Goal: Task Accomplishment & Management: Manage account settings

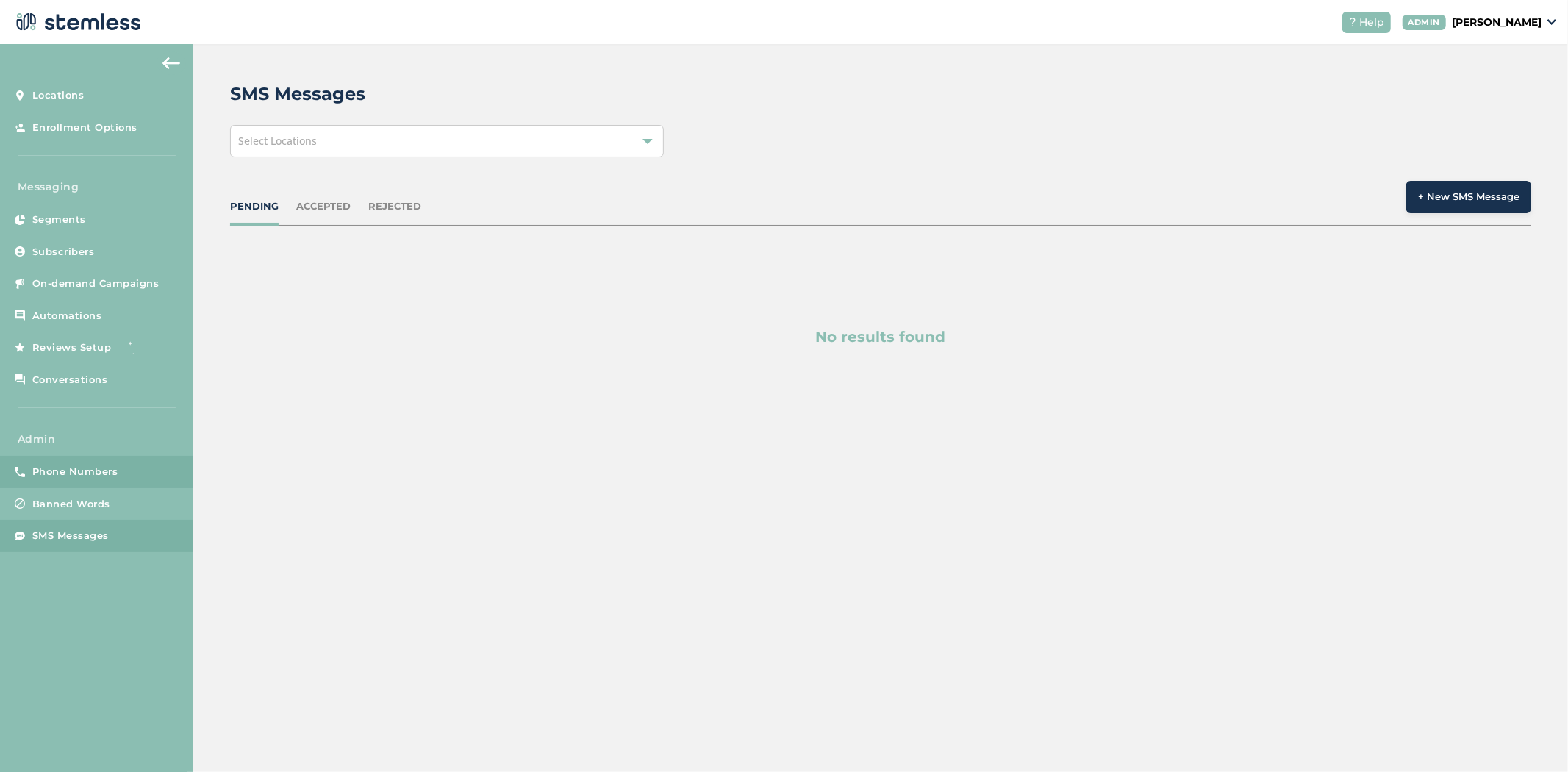
click at [77, 474] on span "Phone Numbers" at bounding box center [75, 472] width 86 height 15
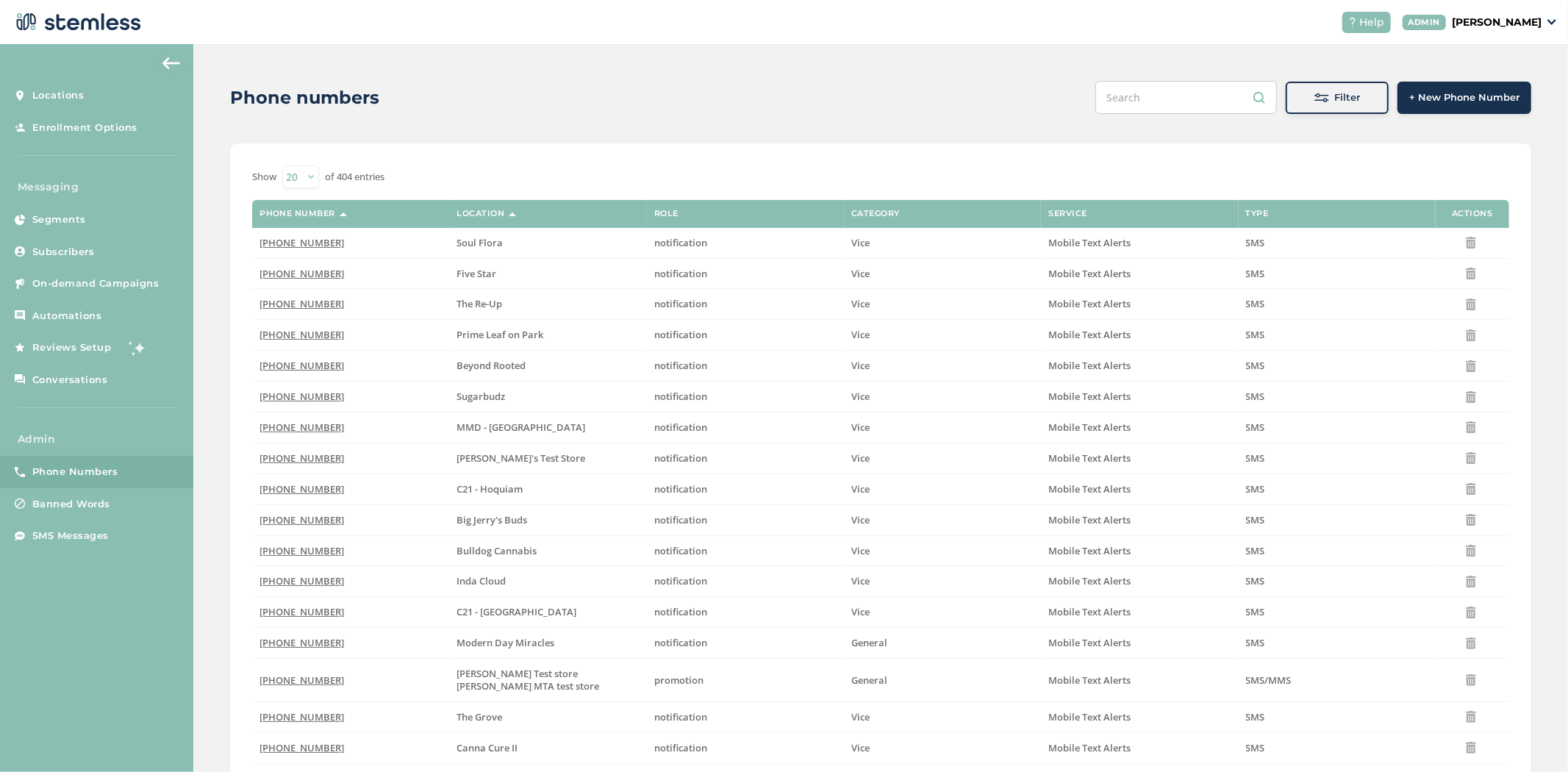
click at [776, 92] on input "text" at bounding box center [1185, 98] width 181 height 33
paste input "Shangri-La"
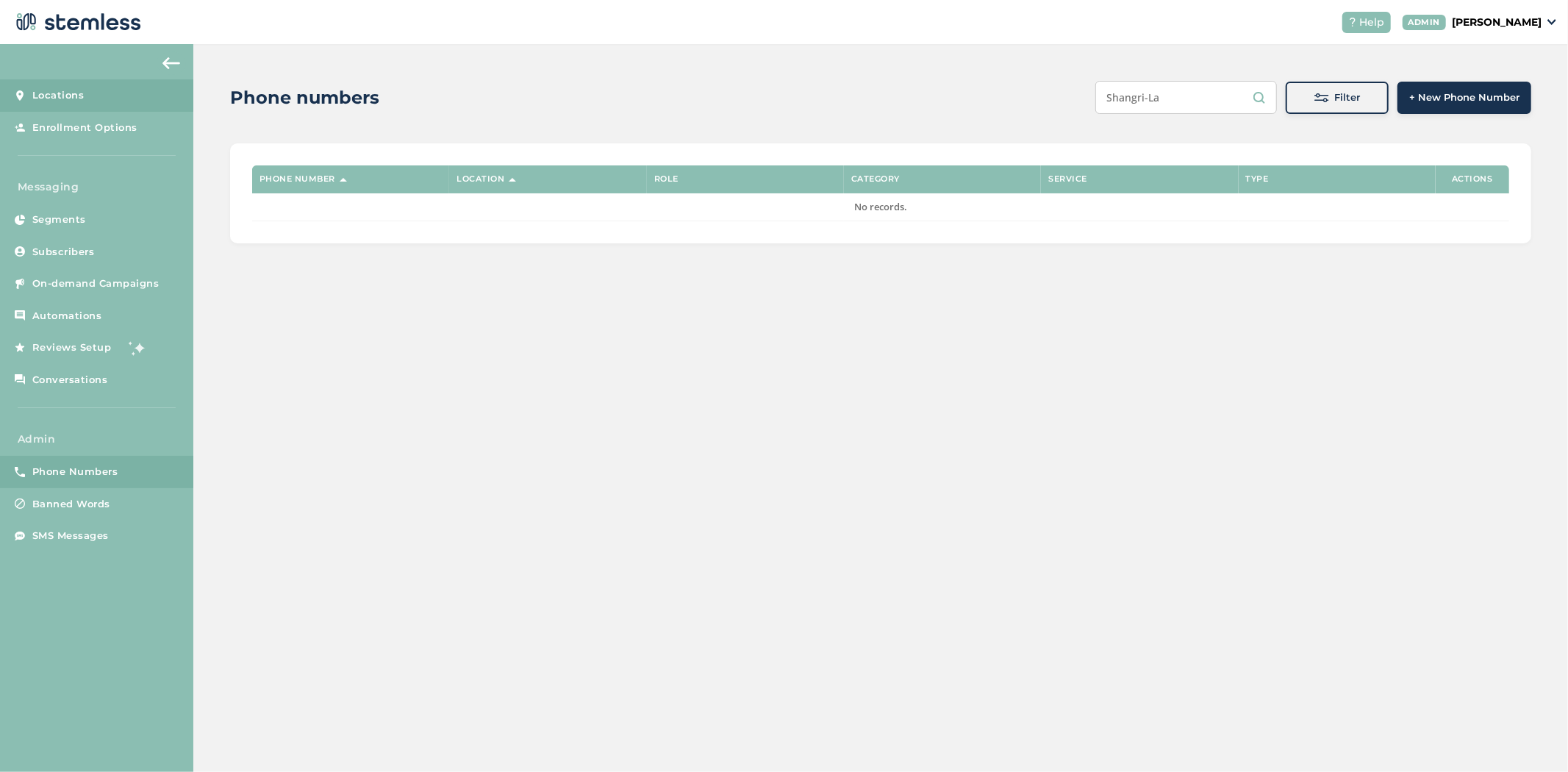
type input "Shangri-La"
click at [76, 86] on link "Locations" at bounding box center [97, 95] width 194 height 32
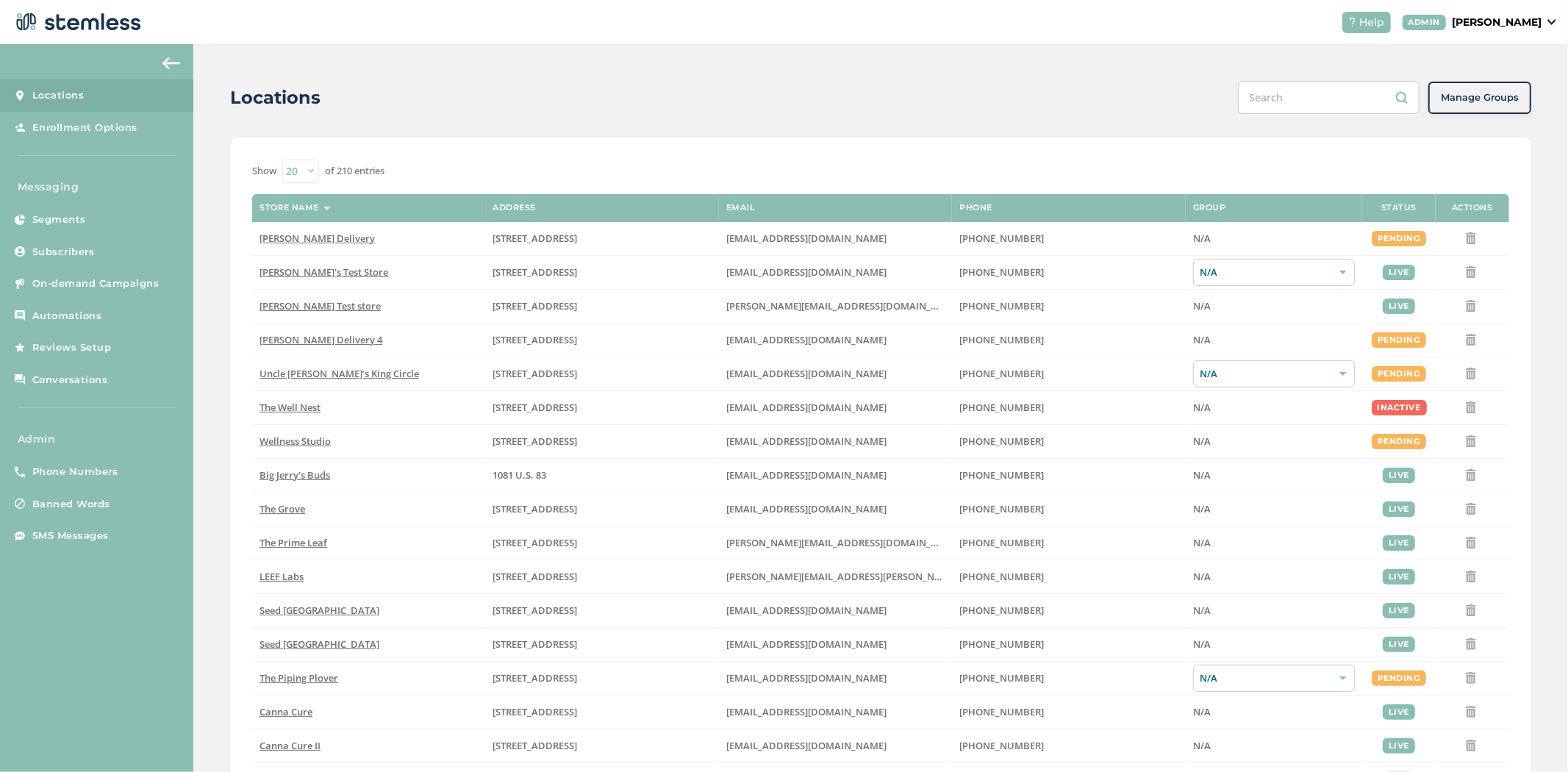
click at [776, 86] on input "text" at bounding box center [1328, 98] width 181 height 33
paste input "Shangri-La"
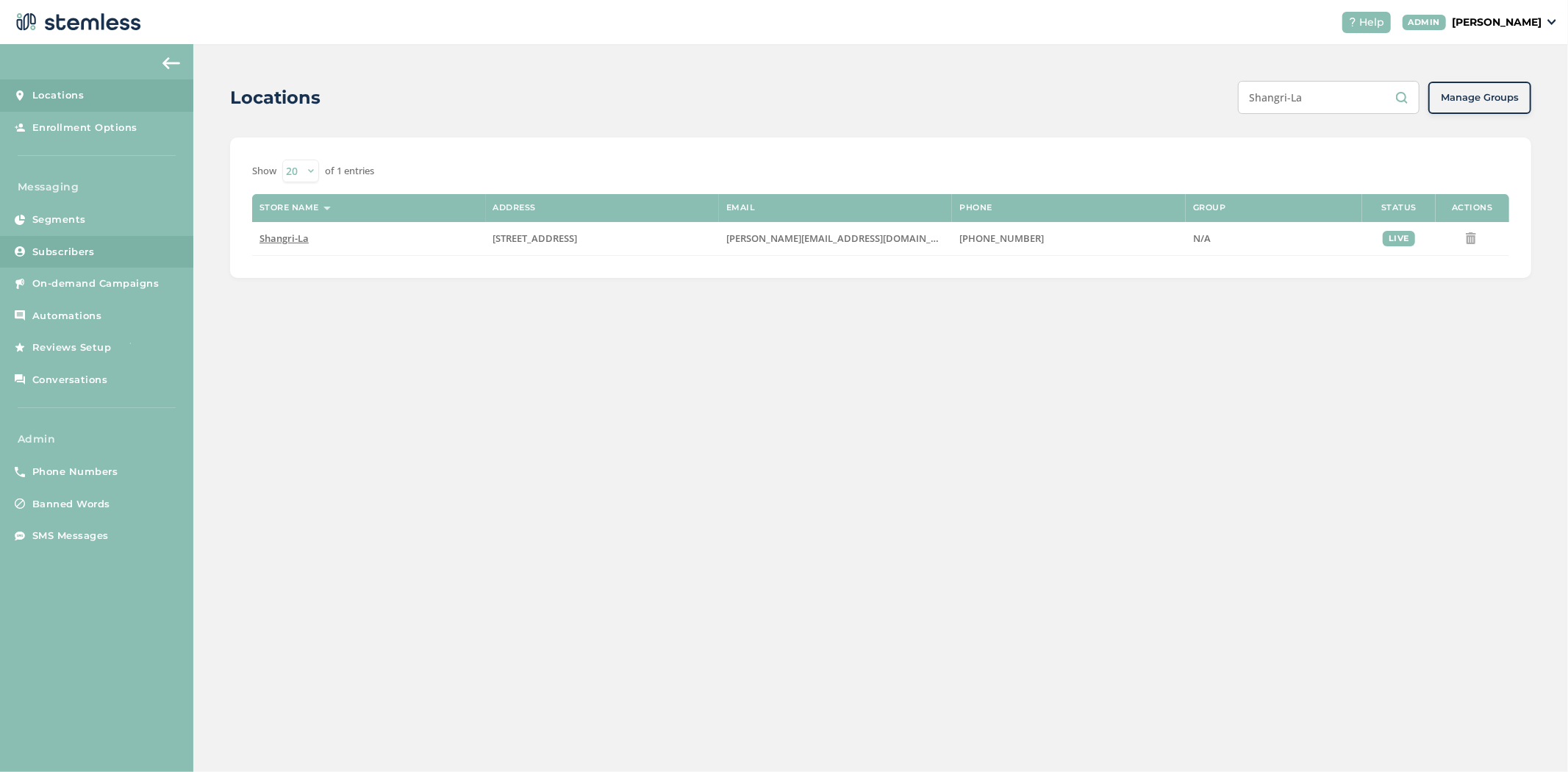
type input "Shangri-La"
click at [23, 255] on icon at bounding box center [20, 251] width 11 height 11
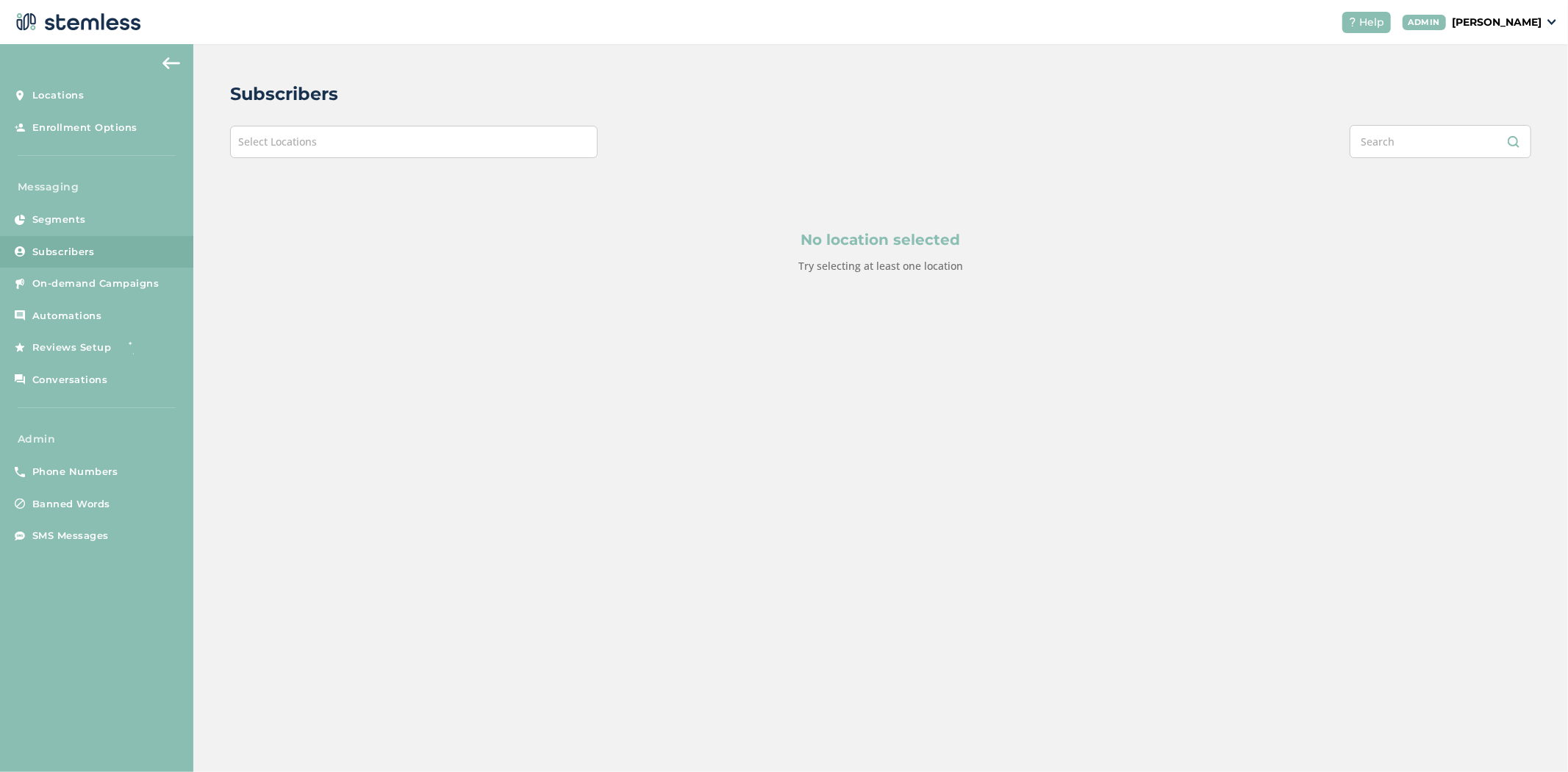
click at [332, 139] on div "Select Locations" at bounding box center [414, 141] width 367 height 32
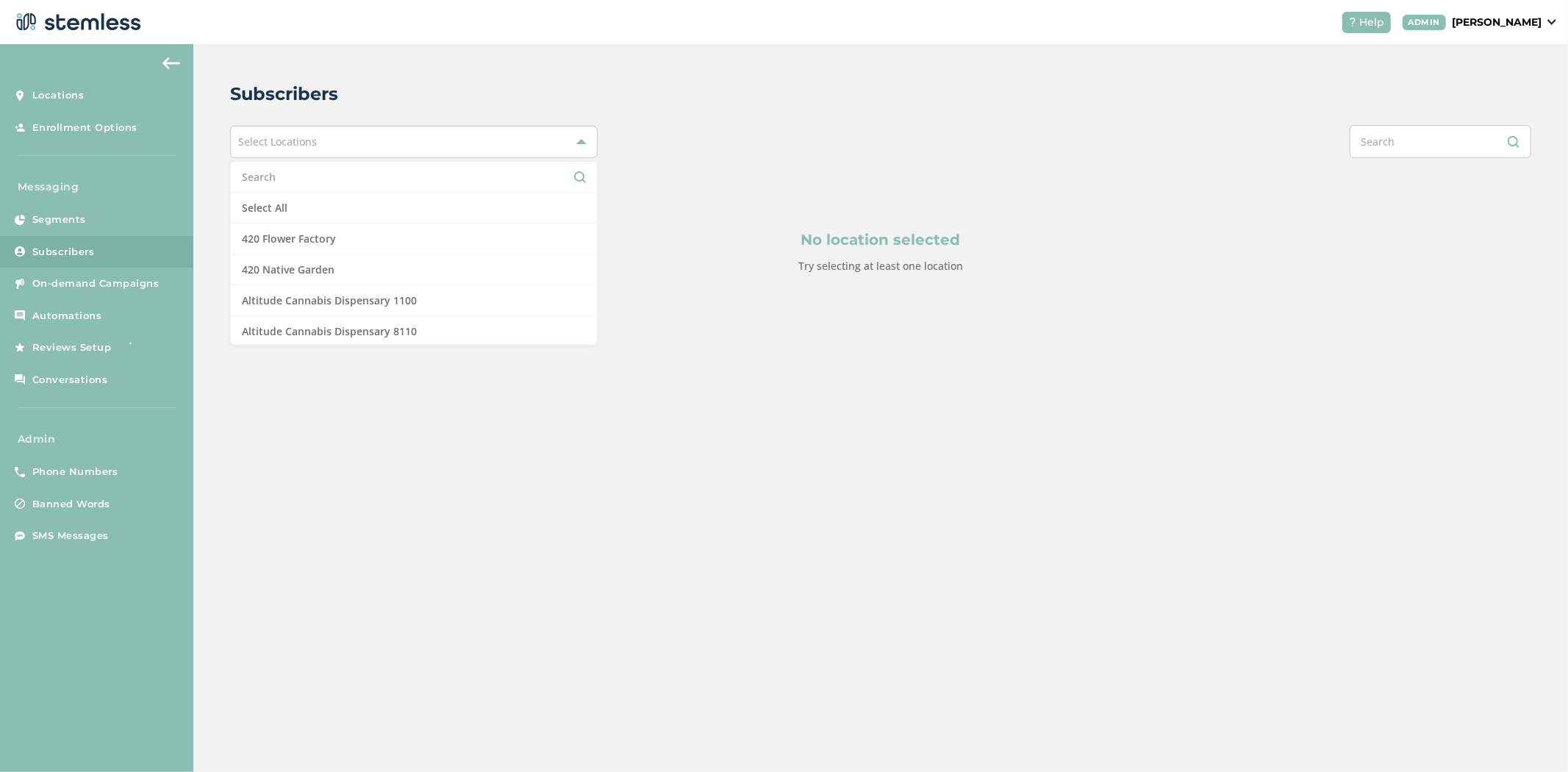
click at [340, 182] on input "text" at bounding box center [413, 176] width 344 height 16
paste input "Shangri-La"
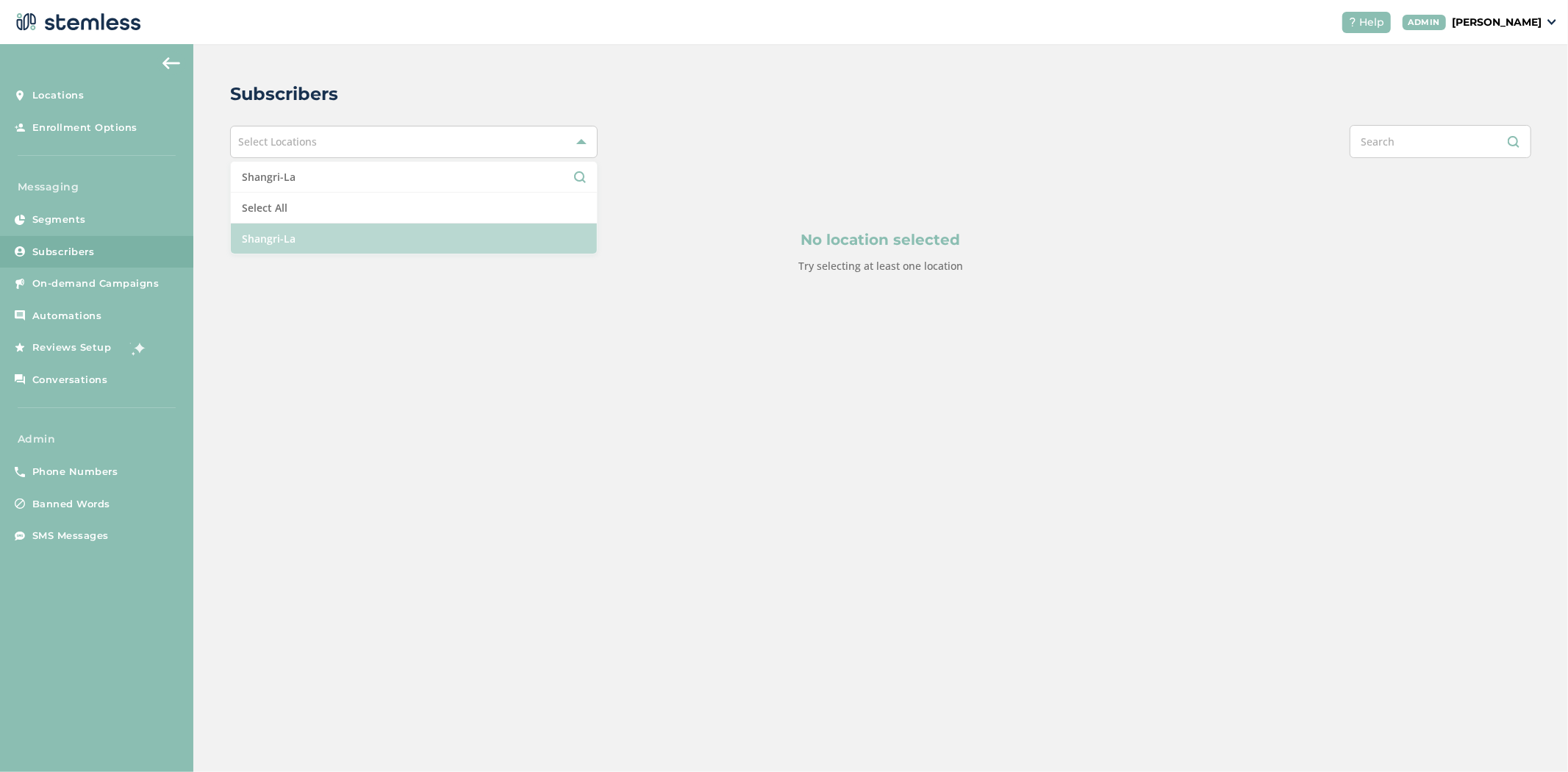
type input "Shangri-La"
click at [336, 241] on li "Shangri-La" at bounding box center [413, 238] width 366 height 30
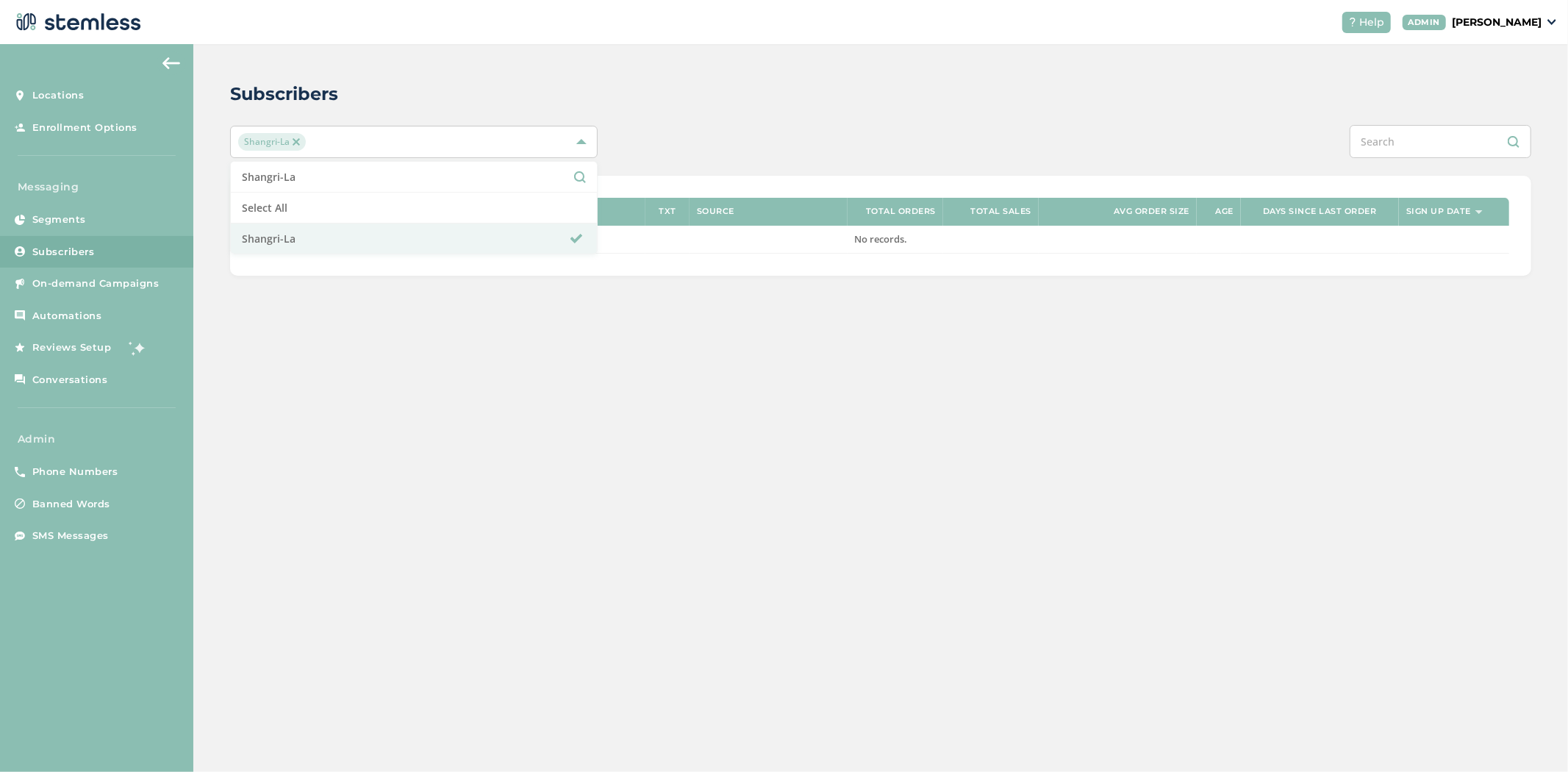
click at [776, 167] on div "Subscribers Shangri-[GEOGRAPHIC_DATA]-La Select All Shangri-La Phone Name Locat…" at bounding box center [881, 178] width 1374 height 268
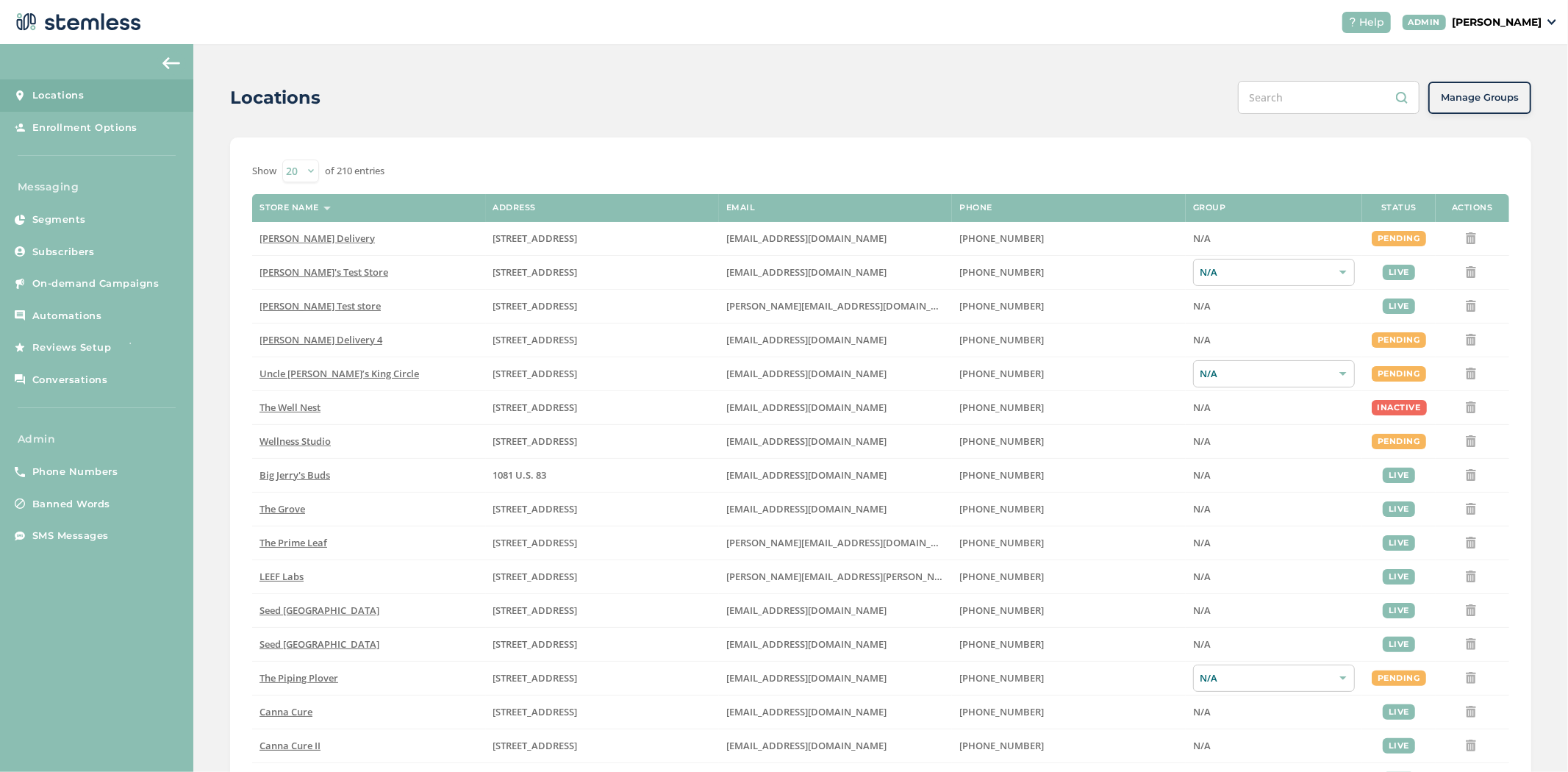
click at [1319, 85] on input "text" at bounding box center [1328, 98] width 181 height 33
paste input "Shangri-La"
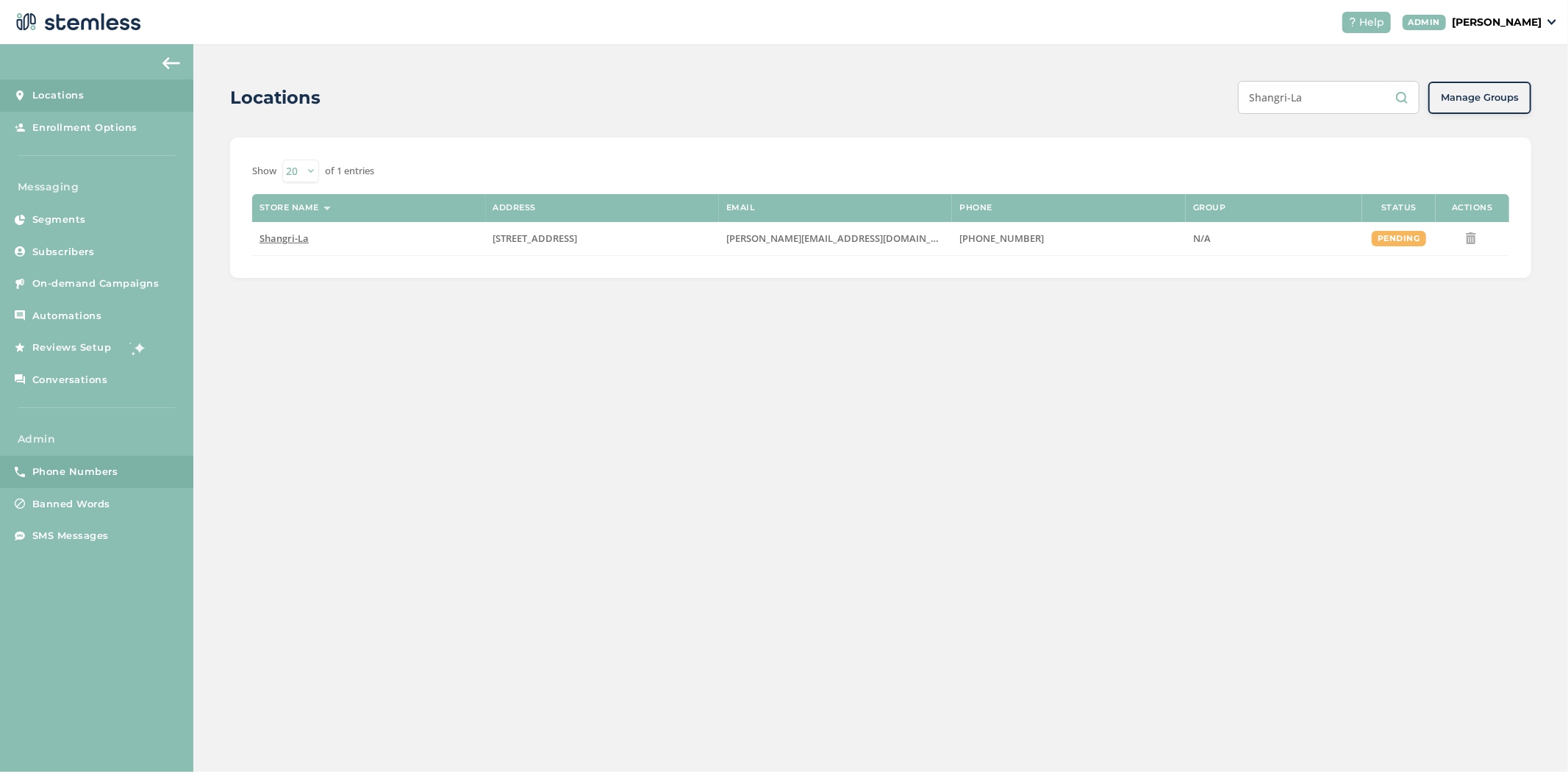
type input "Shangri-La"
click at [65, 472] on span "Phone Numbers" at bounding box center [75, 472] width 86 height 15
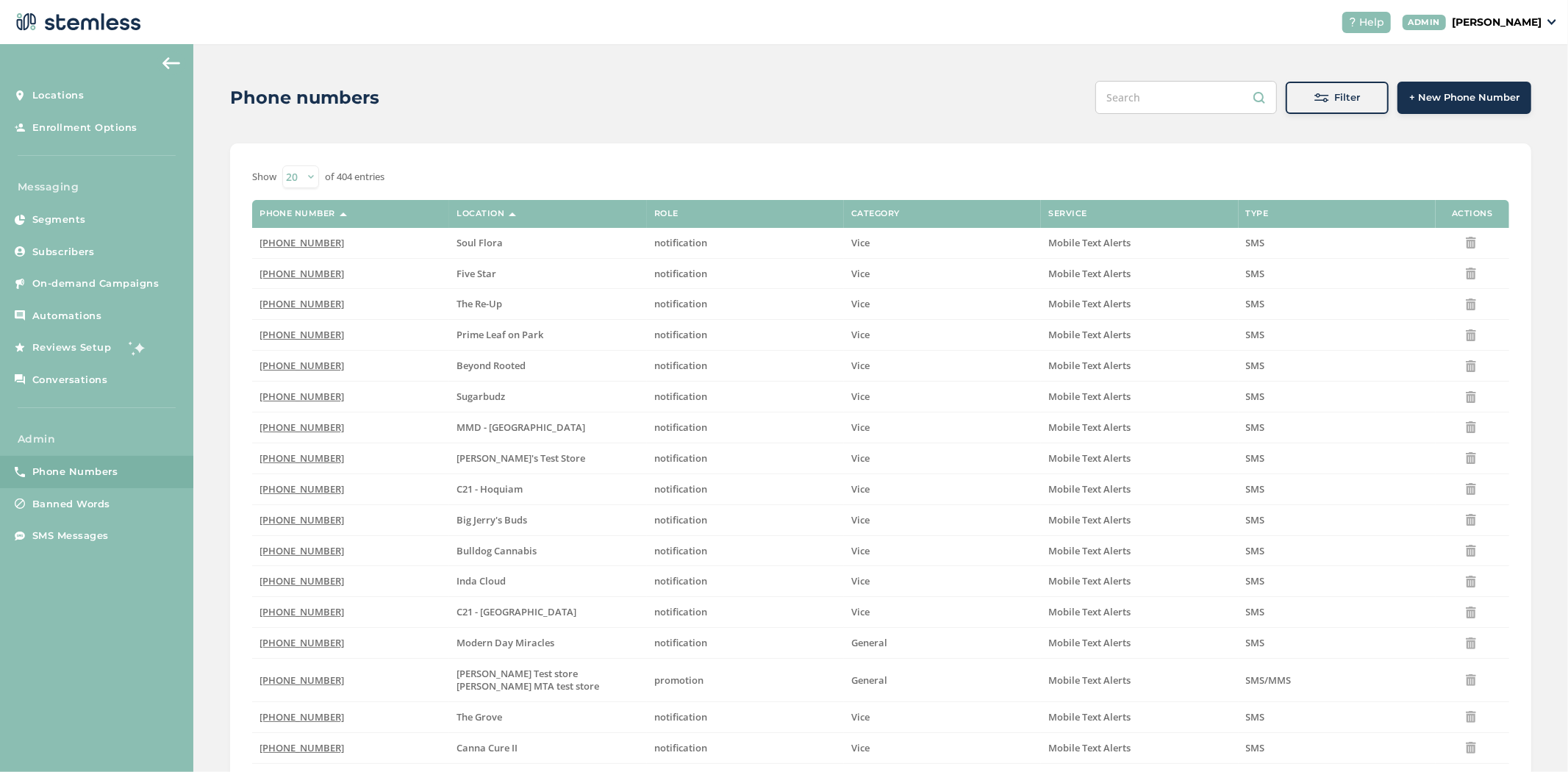
click at [1314, 105] on button "Filter" at bounding box center [1336, 97] width 103 height 32
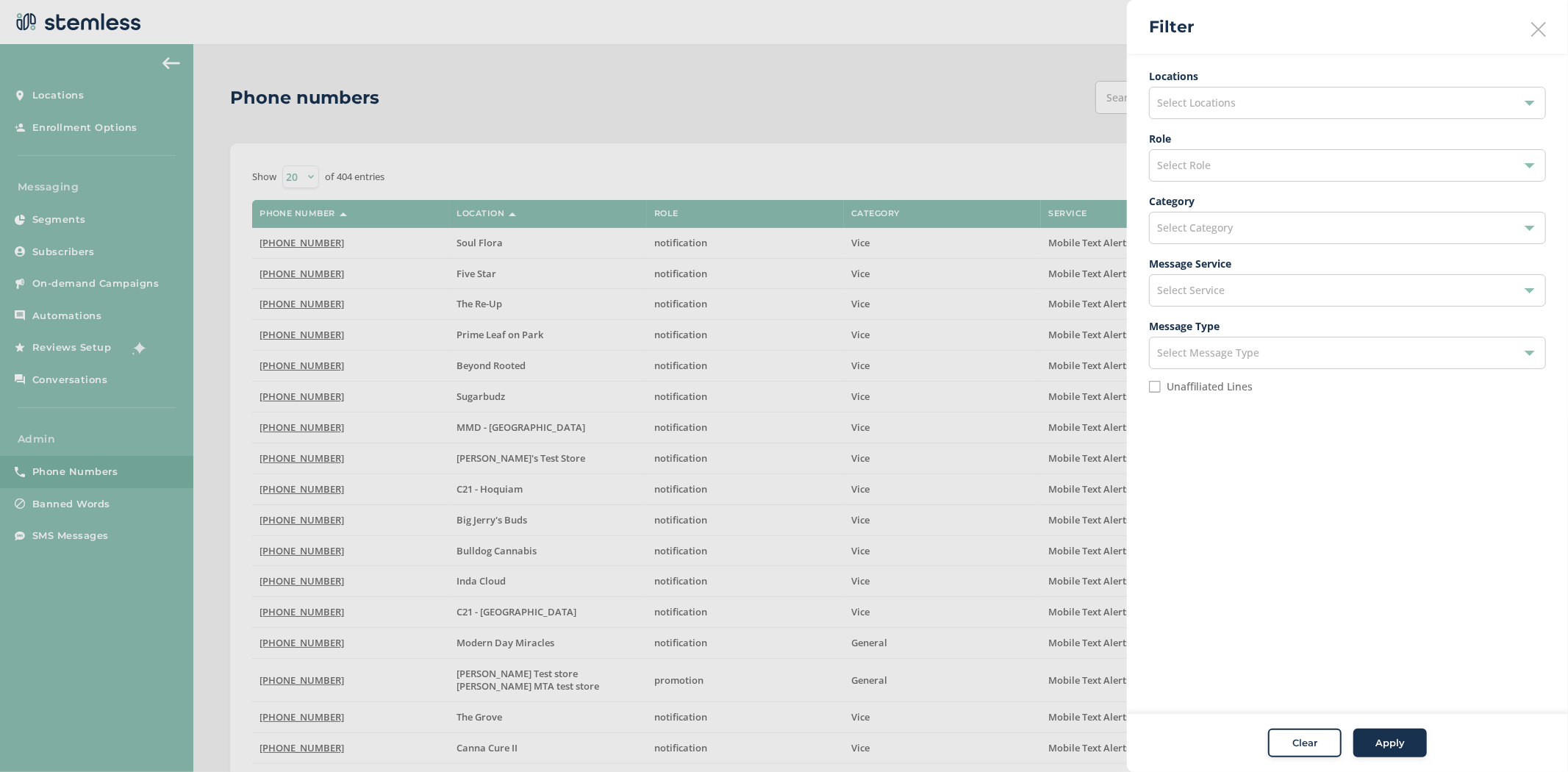
click at [1224, 165] on div "Select Role" at bounding box center [1347, 165] width 397 height 32
click at [1214, 226] on li "promotion" at bounding box center [1347, 231] width 395 height 31
click at [1220, 224] on span "Select Category" at bounding box center [1195, 227] width 75 height 14
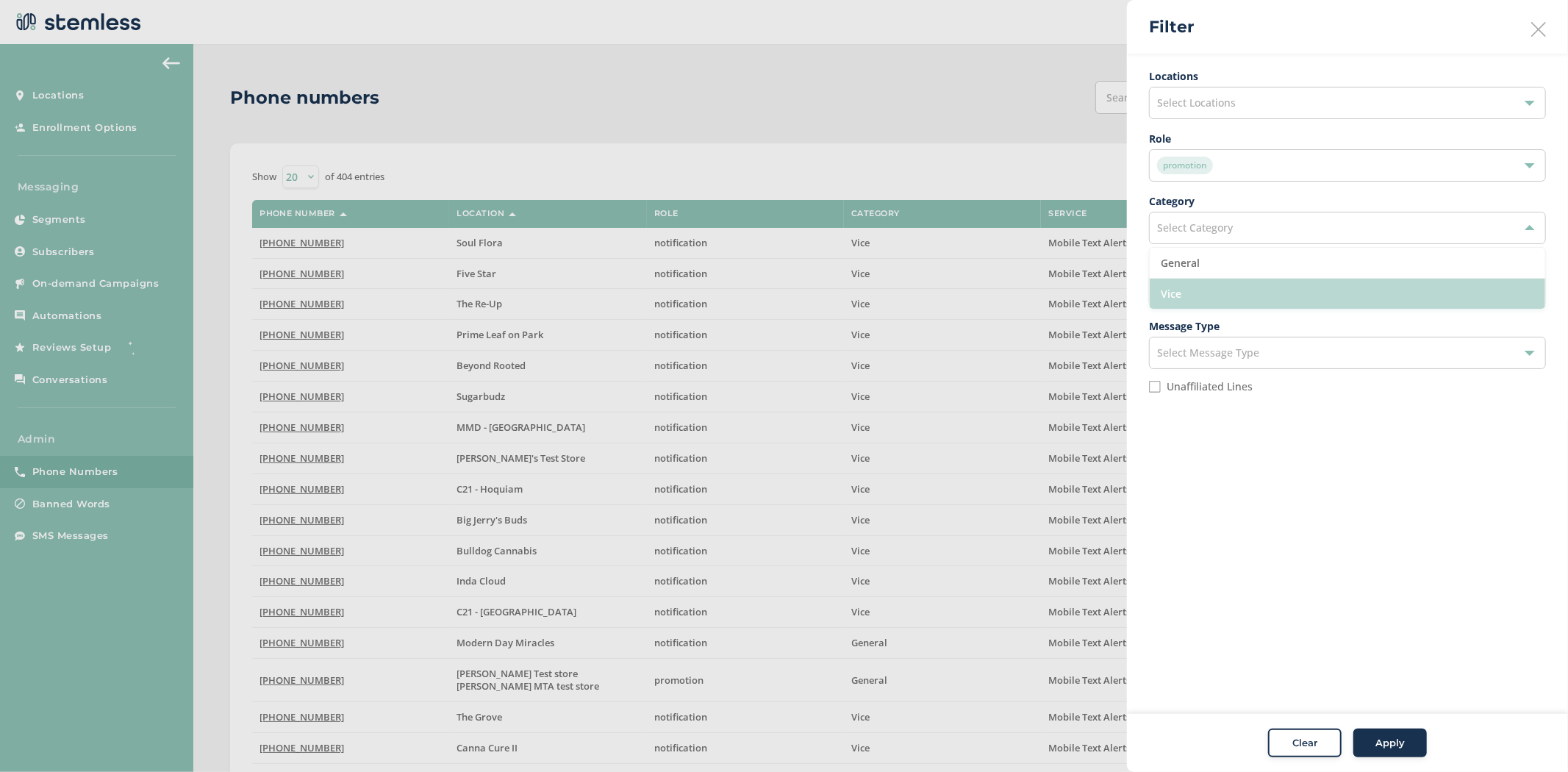
click at [1208, 299] on li "Vice" at bounding box center [1347, 294] width 395 height 30
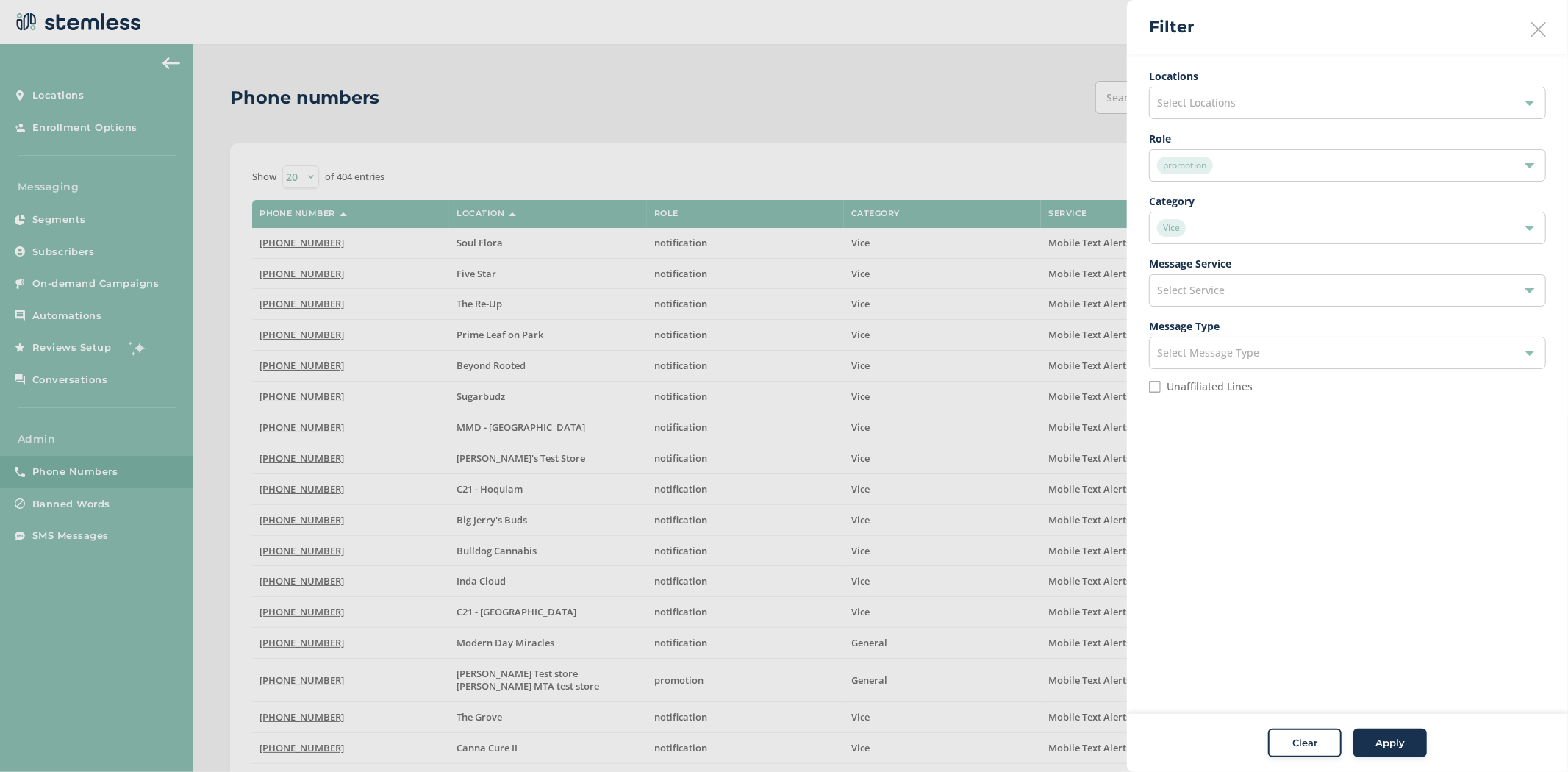
click at [1215, 289] on span "Select Service" at bounding box center [1191, 290] width 67 height 14
click at [935, 68] on div at bounding box center [784, 386] width 1568 height 772
click at [1178, 385] on label "Unaffiliated Lines" at bounding box center [1209, 386] width 86 height 11
click at [1160, 385] on input "Unaffiliated Lines" at bounding box center [1155, 386] width 11 height 11
checkbox input "true"
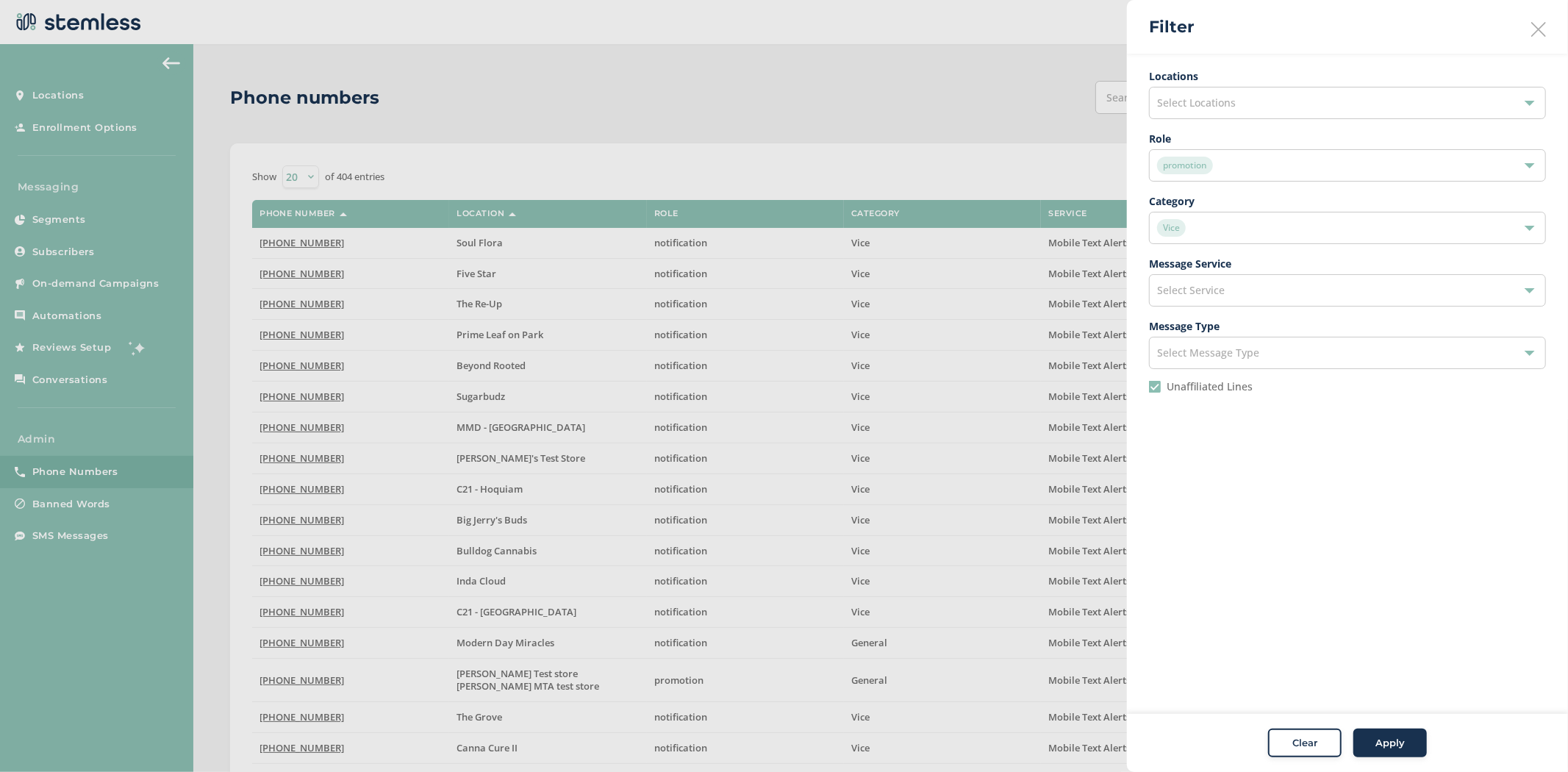
click at [1255, 359] on span "Select Message Type" at bounding box center [1208, 352] width 103 height 14
click at [1391, 712] on aside "Filter Locations Select Locations Role promotion Category Vice Message Service …" at bounding box center [1347, 386] width 441 height 772
click at [1376, 736] on span "Apply" at bounding box center [1390, 743] width 30 height 15
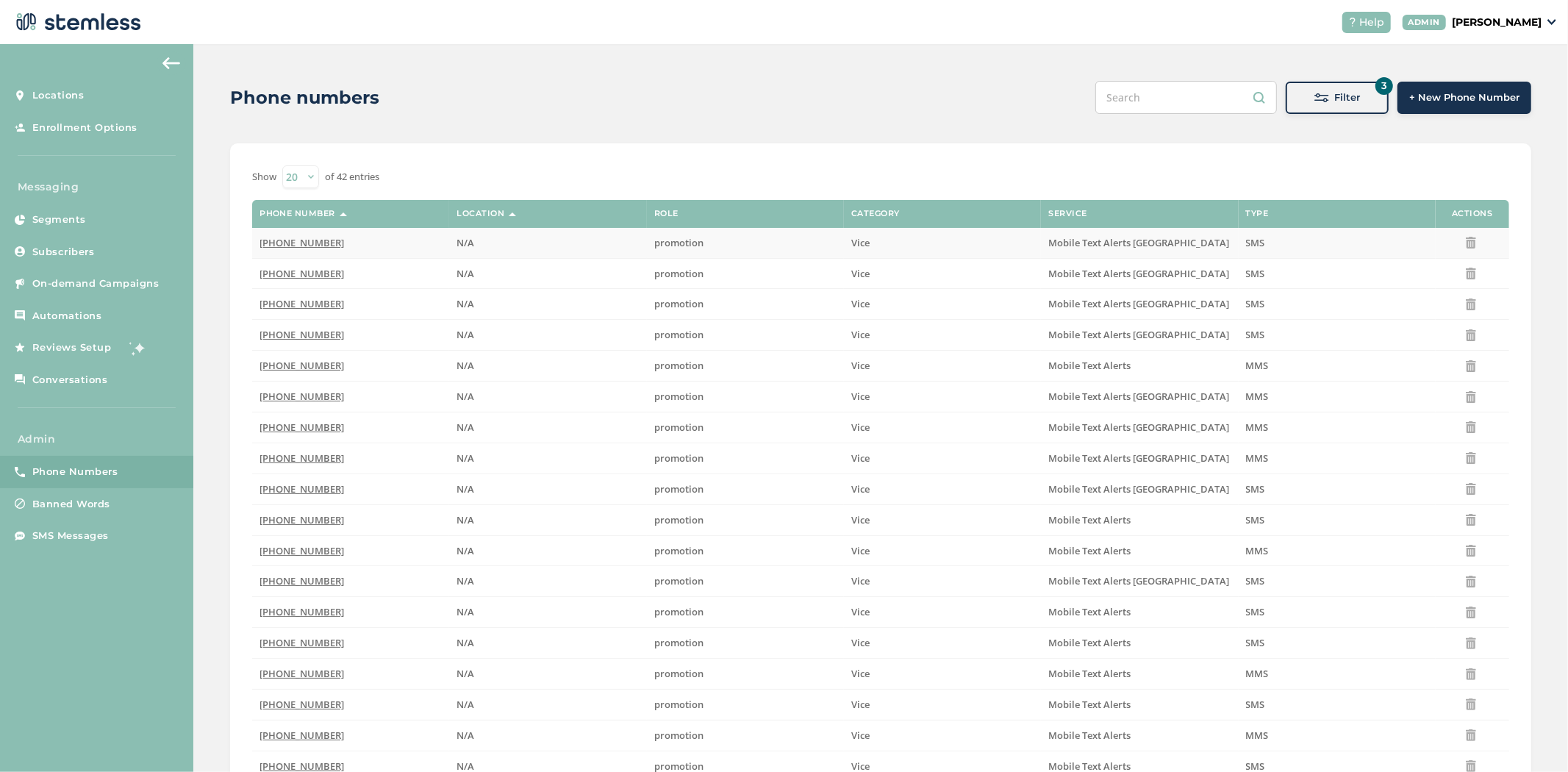
click at [318, 250] on td "(877) 762-5705" at bounding box center [350, 243] width 197 height 30
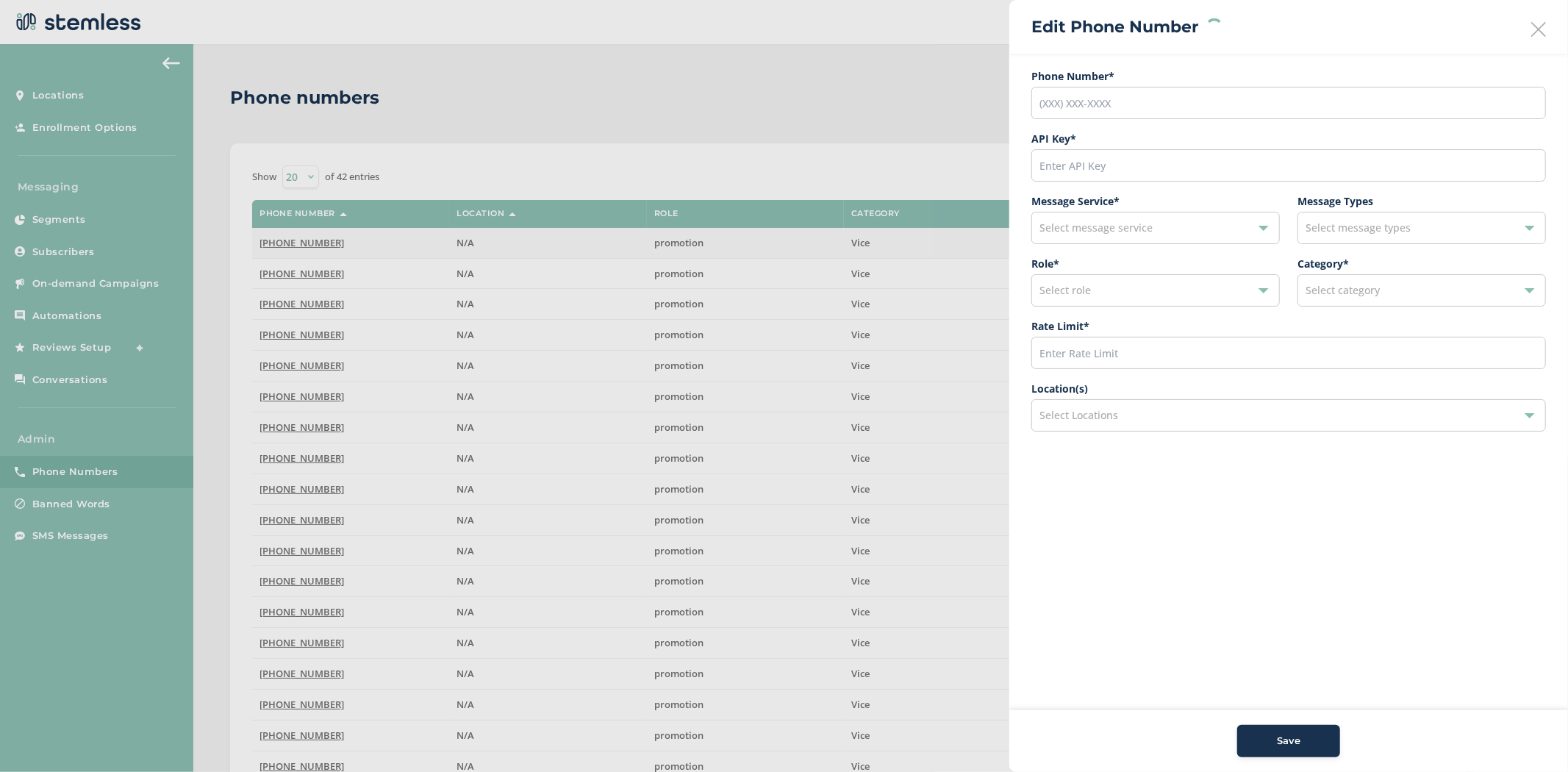
type input "(877) 762-5705"
type input "9782"
type input "600"
click at [1126, 418] on div "Select Locations" at bounding box center [1288, 415] width 514 height 32
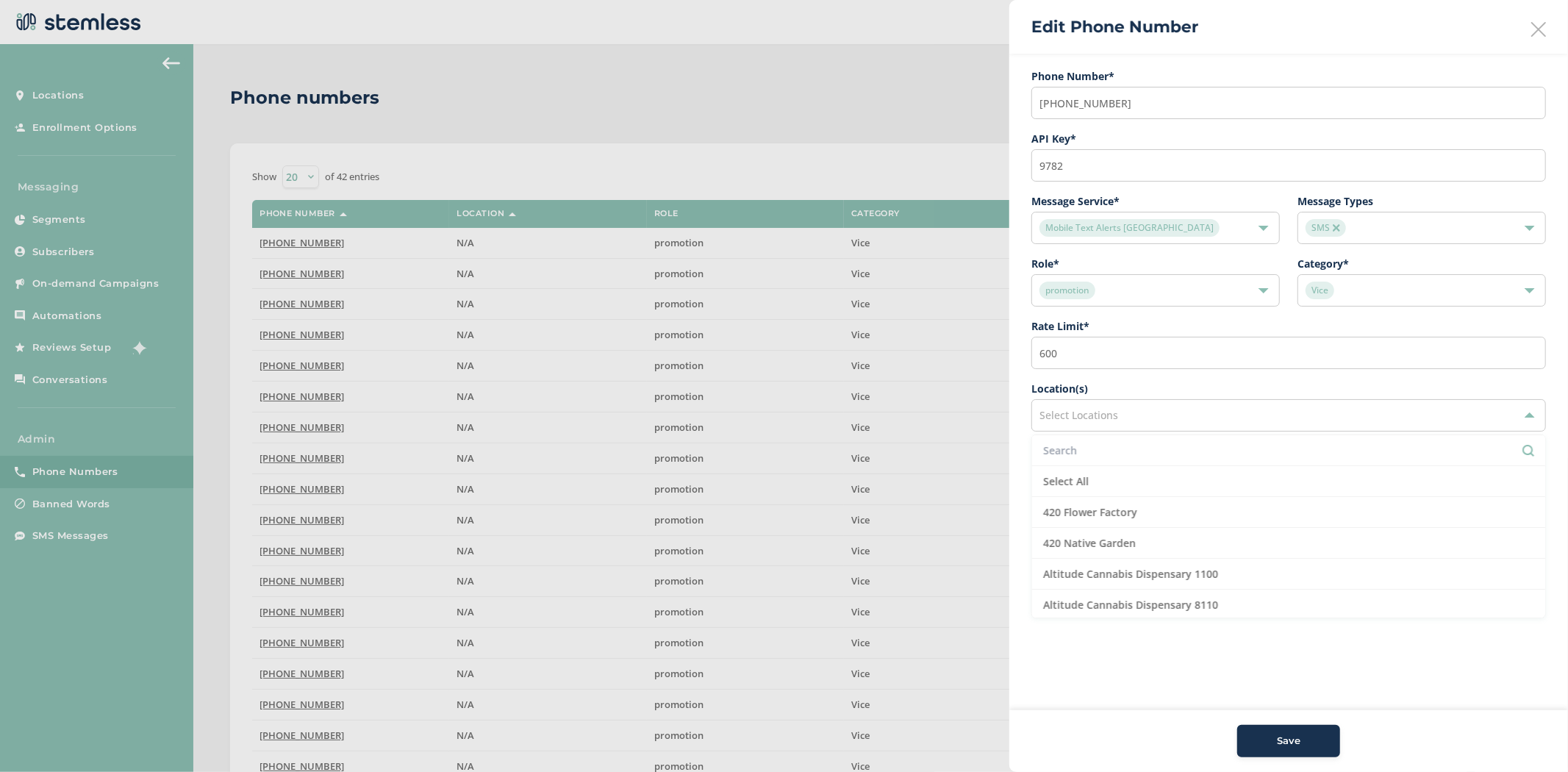
click at [1123, 443] on input "text" at bounding box center [1288, 450] width 491 height 16
paste input "Shangri-La"
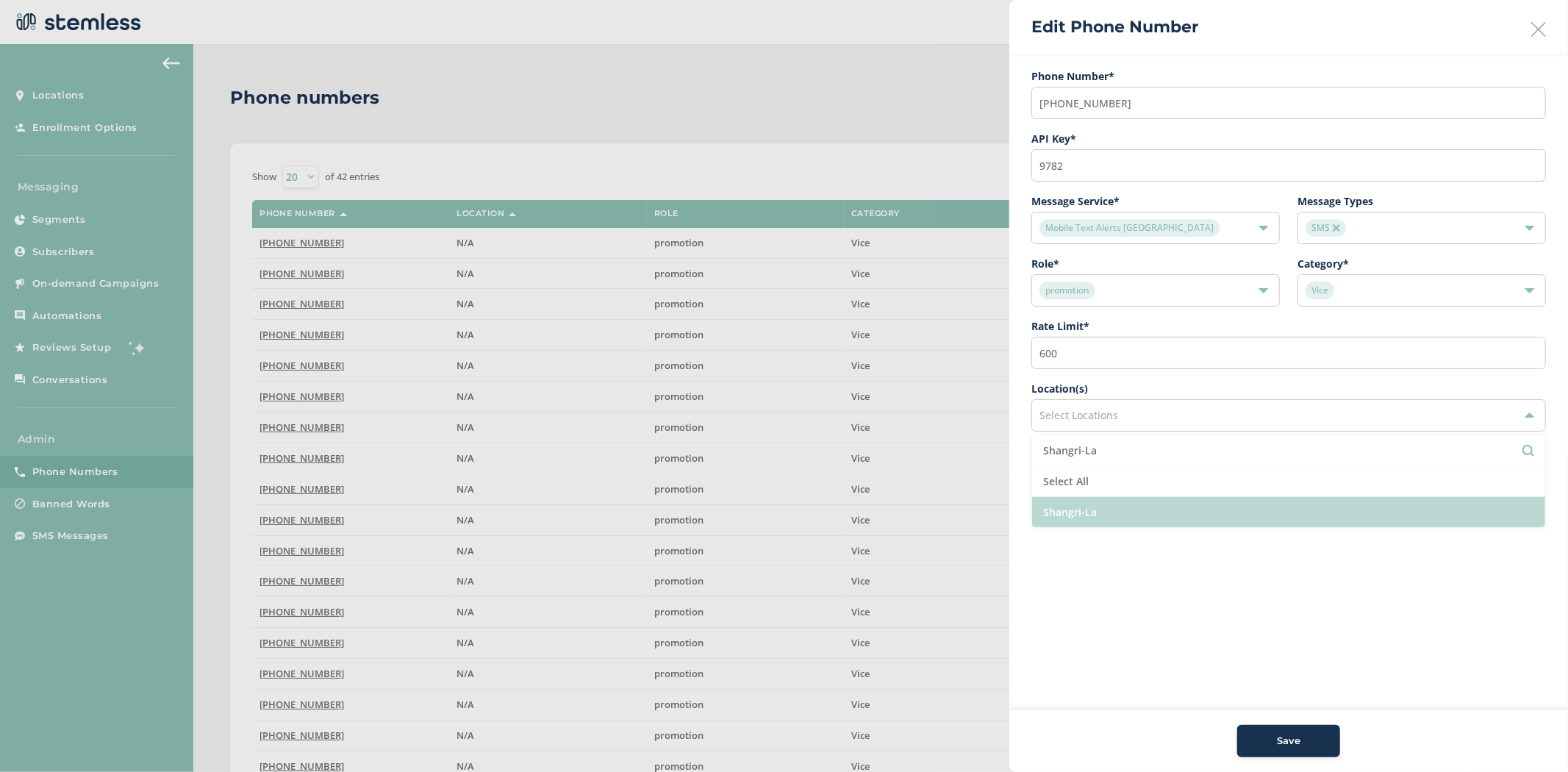
type input "Shangri-La"
click at [1073, 515] on li "Shangri-La" at bounding box center [1288, 512] width 513 height 30
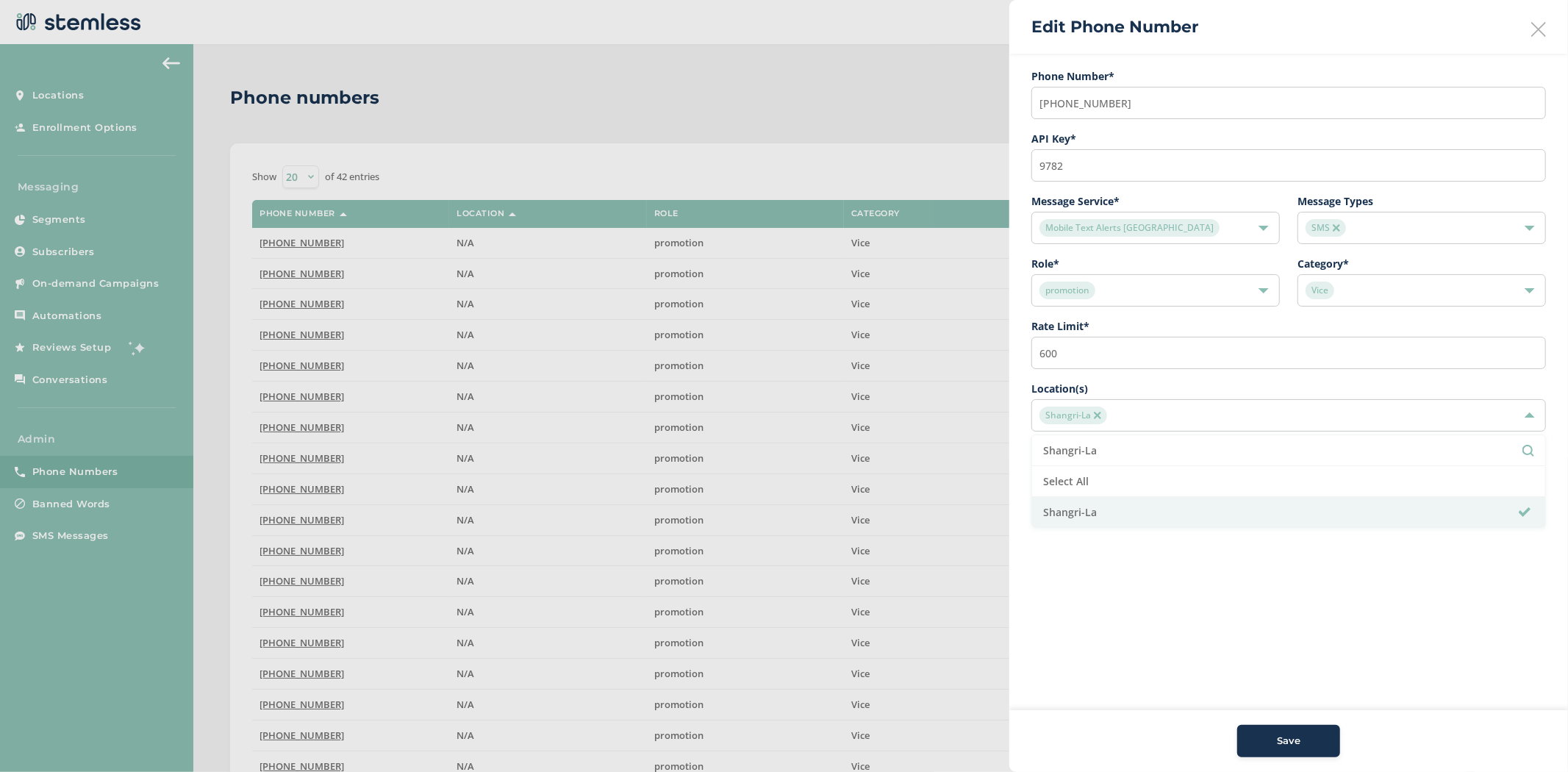
click at [1279, 751] on button "Save" at bounding box center [1288, 741] width 103 height 32
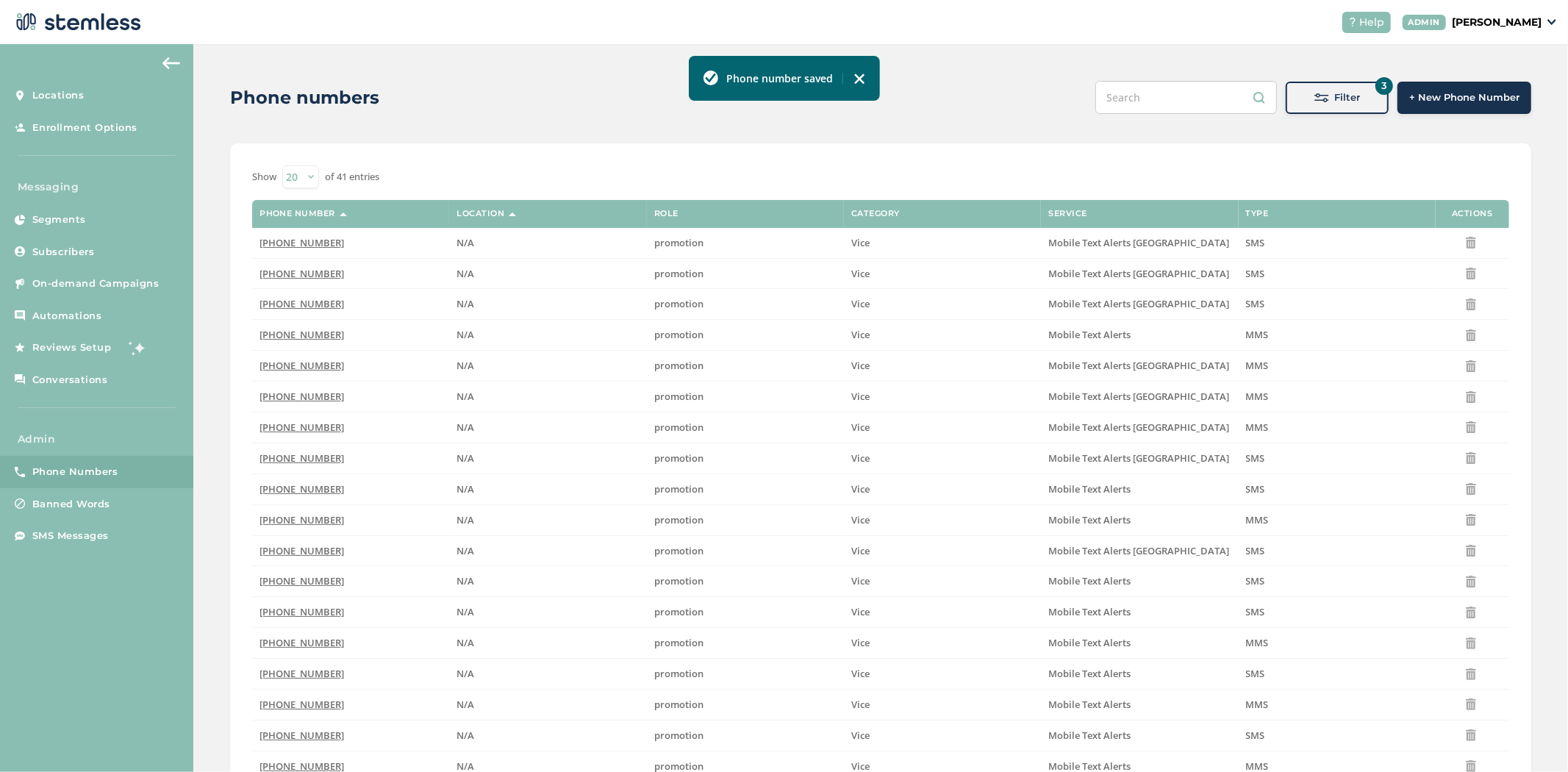
click at [1299, 94] on div "Filter" at bounding box center [1337, 98] width 80 height 15
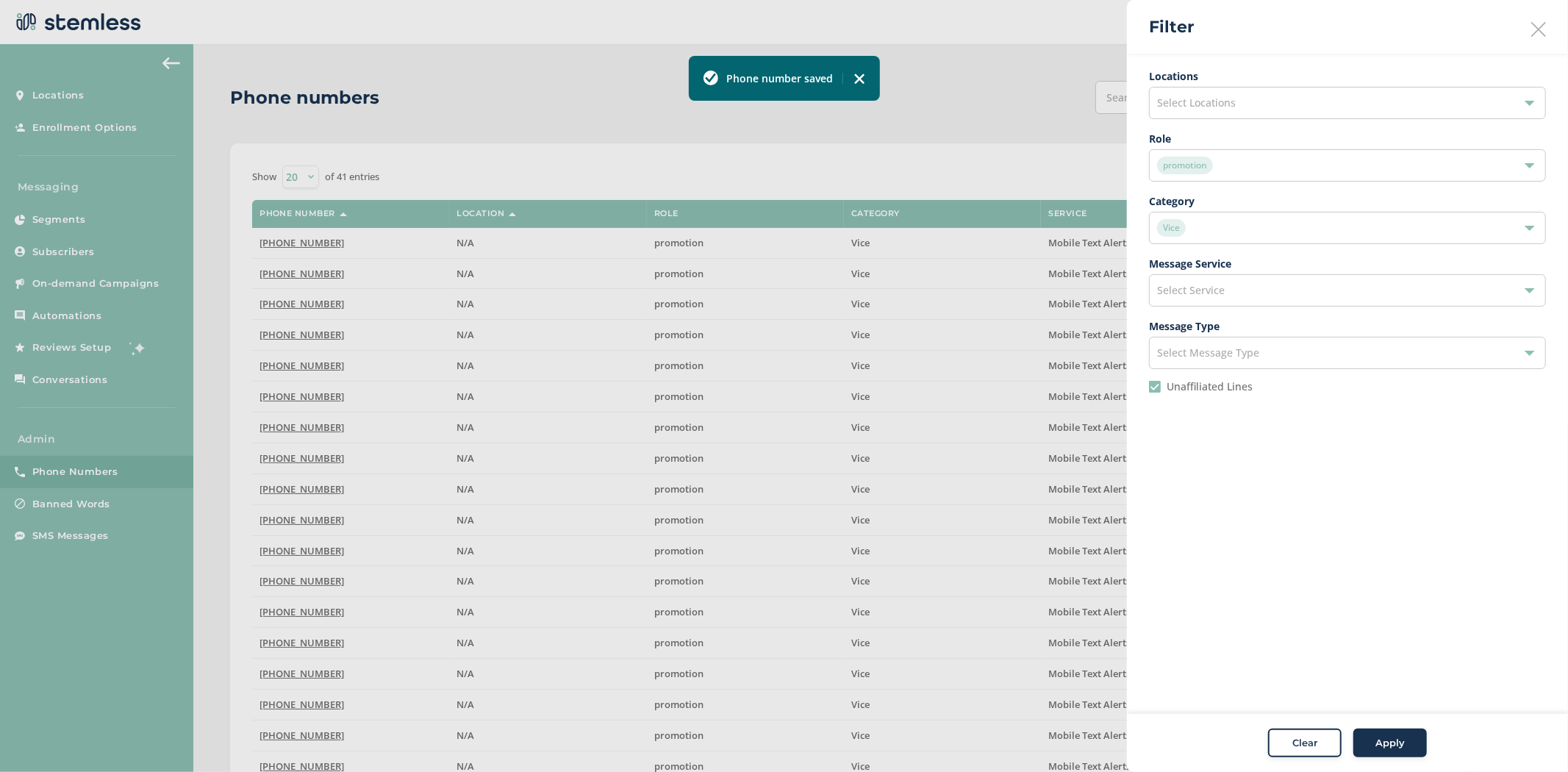
click at [1185, 222] on div "Vice" at bounding box center [1340, 228] width 366 height 18
click at [1245, 162] on div "promotion" at bounding box center [1340, 166] width 366 height 18
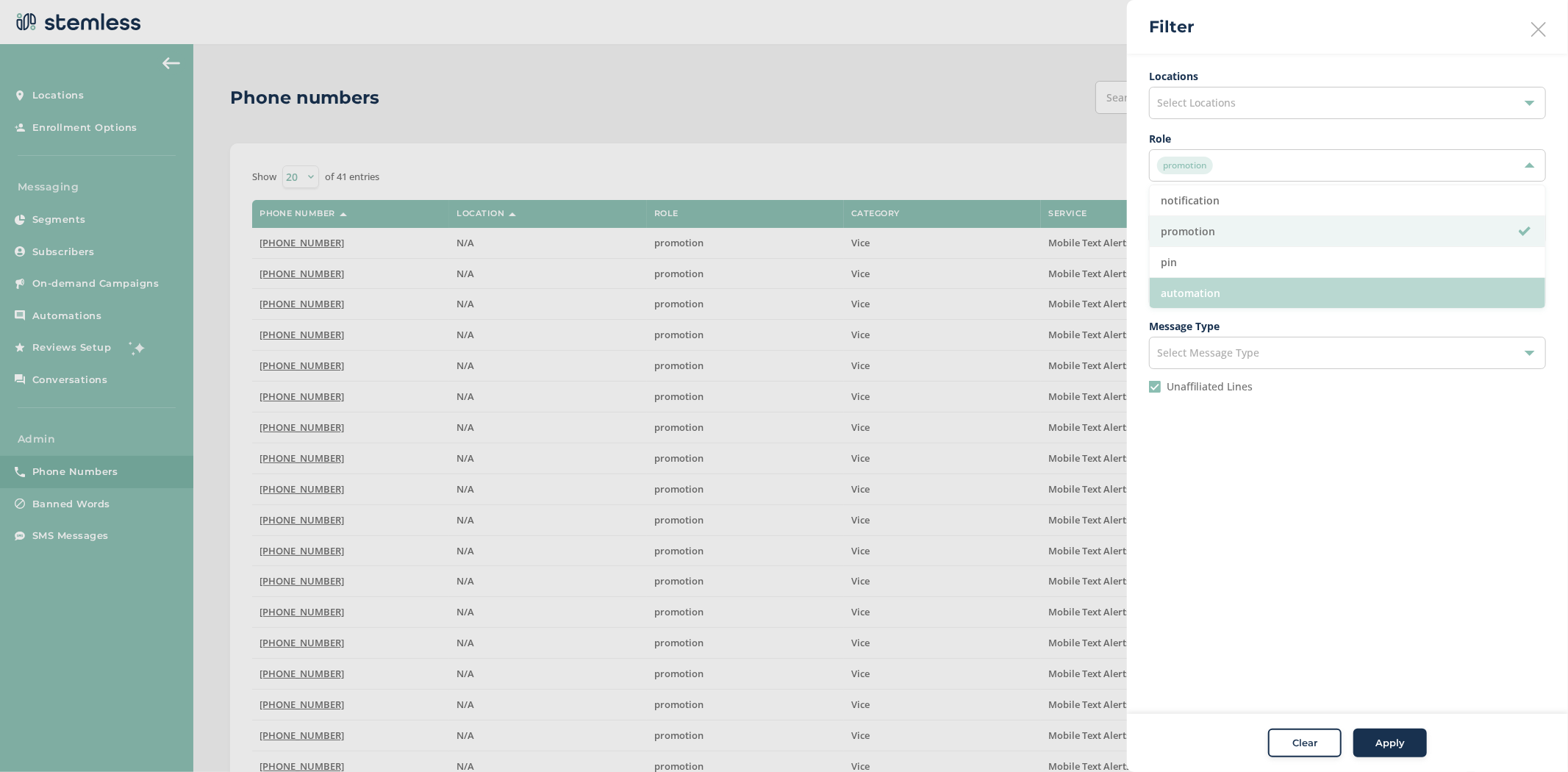
click at [1202, 294] on li "automation" at bounding box center [1347, 293] width 395 height 30
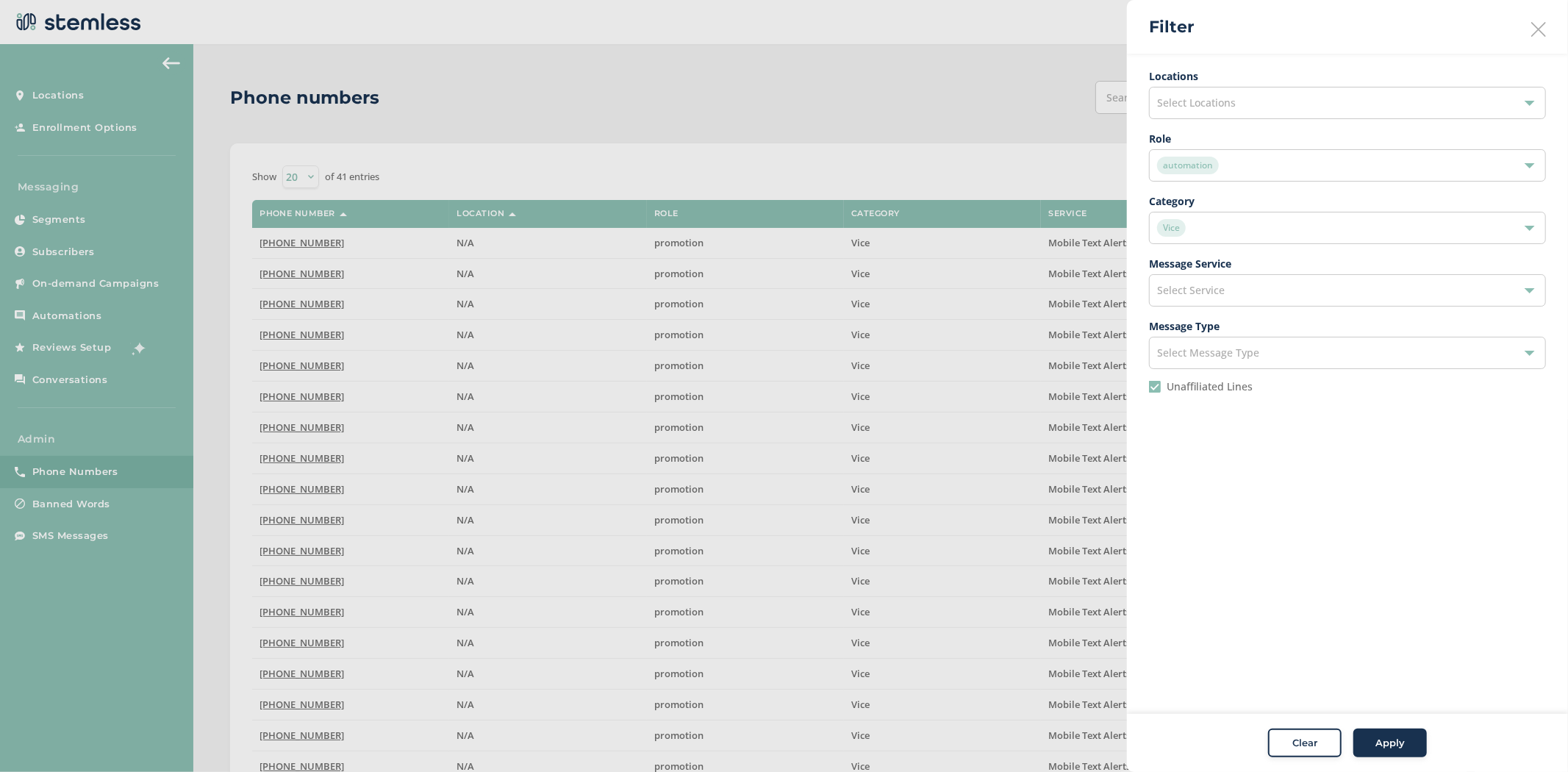
click at [1158, 385] on input "Unaffiliated Lines" at bounding box center [1155, 386] width 11 height 11
checkbox input "false"
click at [1384, 739] on span "Apply" at bounding box center [1390, 743] width 30 height 15
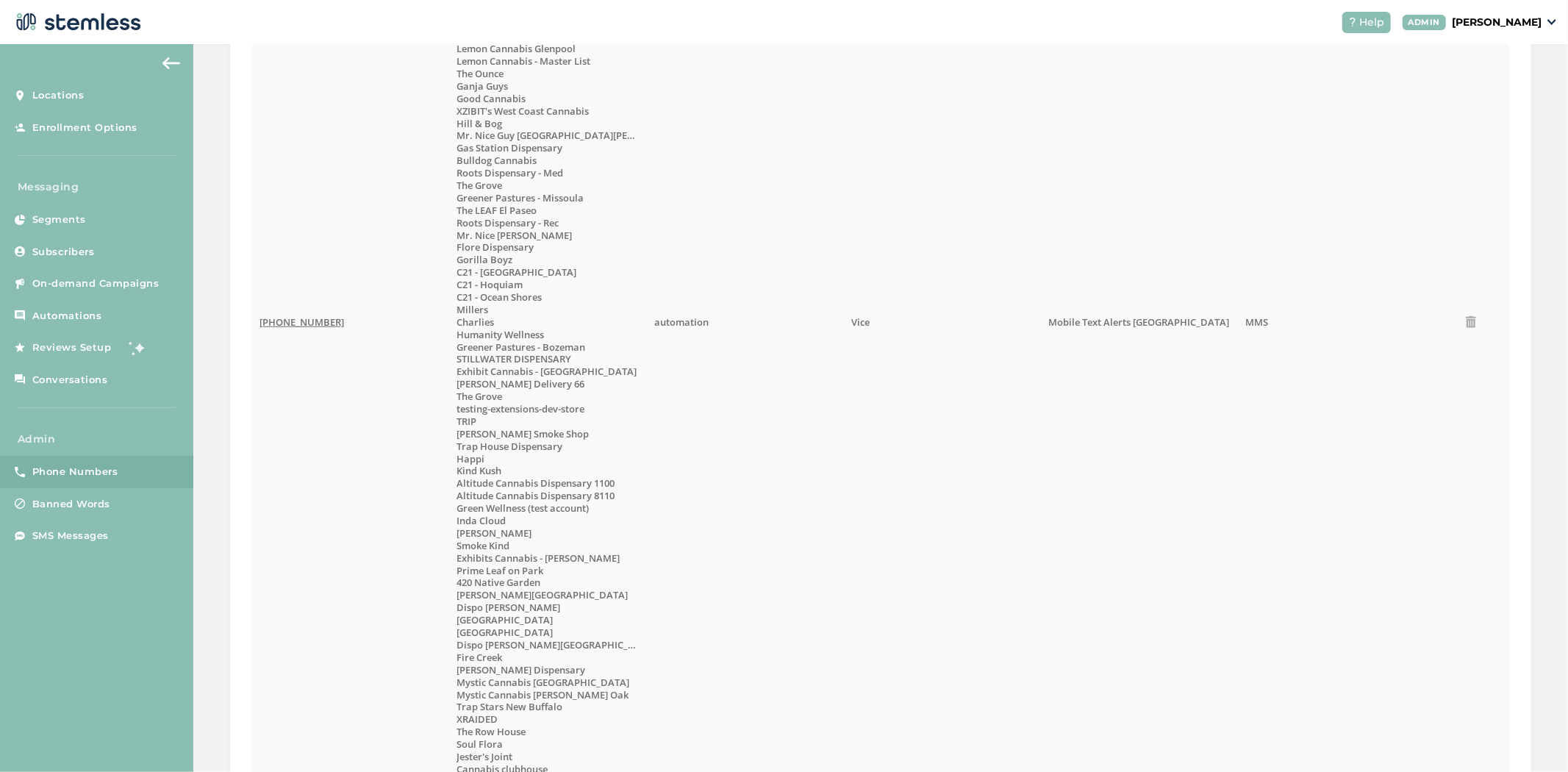
scroll to position [816, 0]
click at [289, 319] on span "(833) 384-5842" at bounding box center [301, 321] width 84 height 13
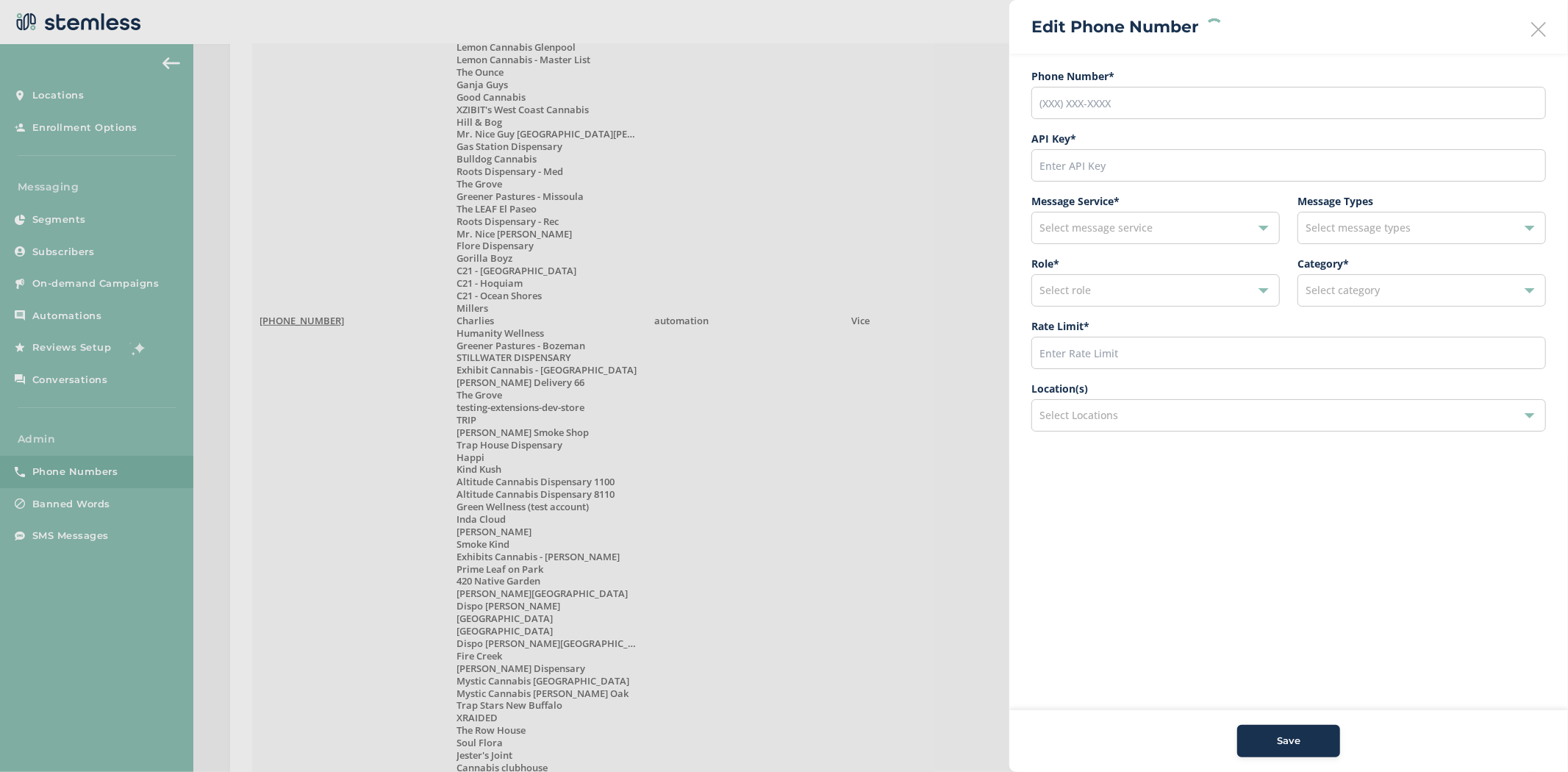
type input "(833) 384-5842"
type input "21900"
type input "200"
click at [1110, 427] on div "145 selected" at bounding box center [1288, 415] width 514 height 32
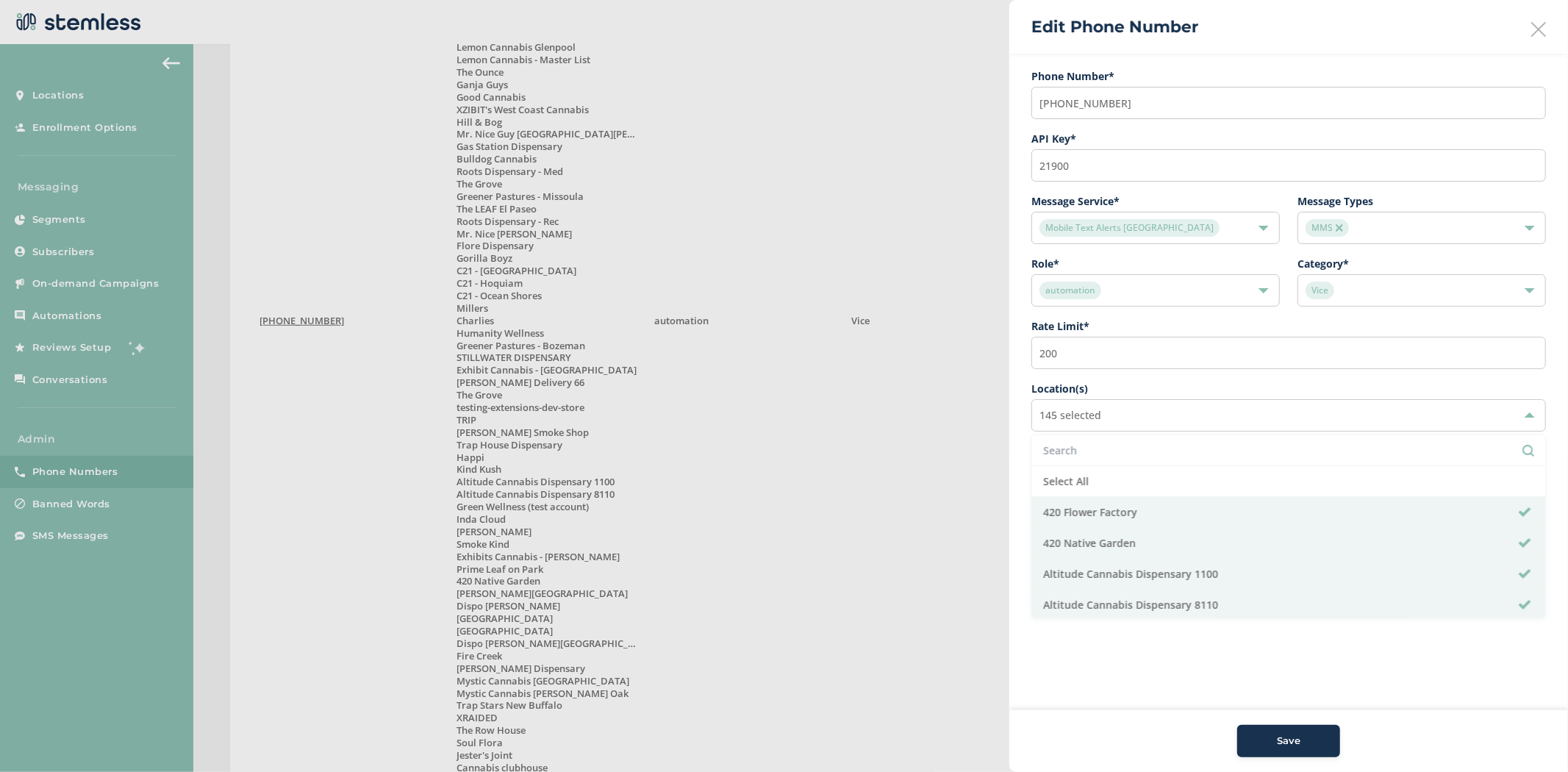
click at [1105, 445] on input "text" at bounding box center [1288, 450] width 491 height 16
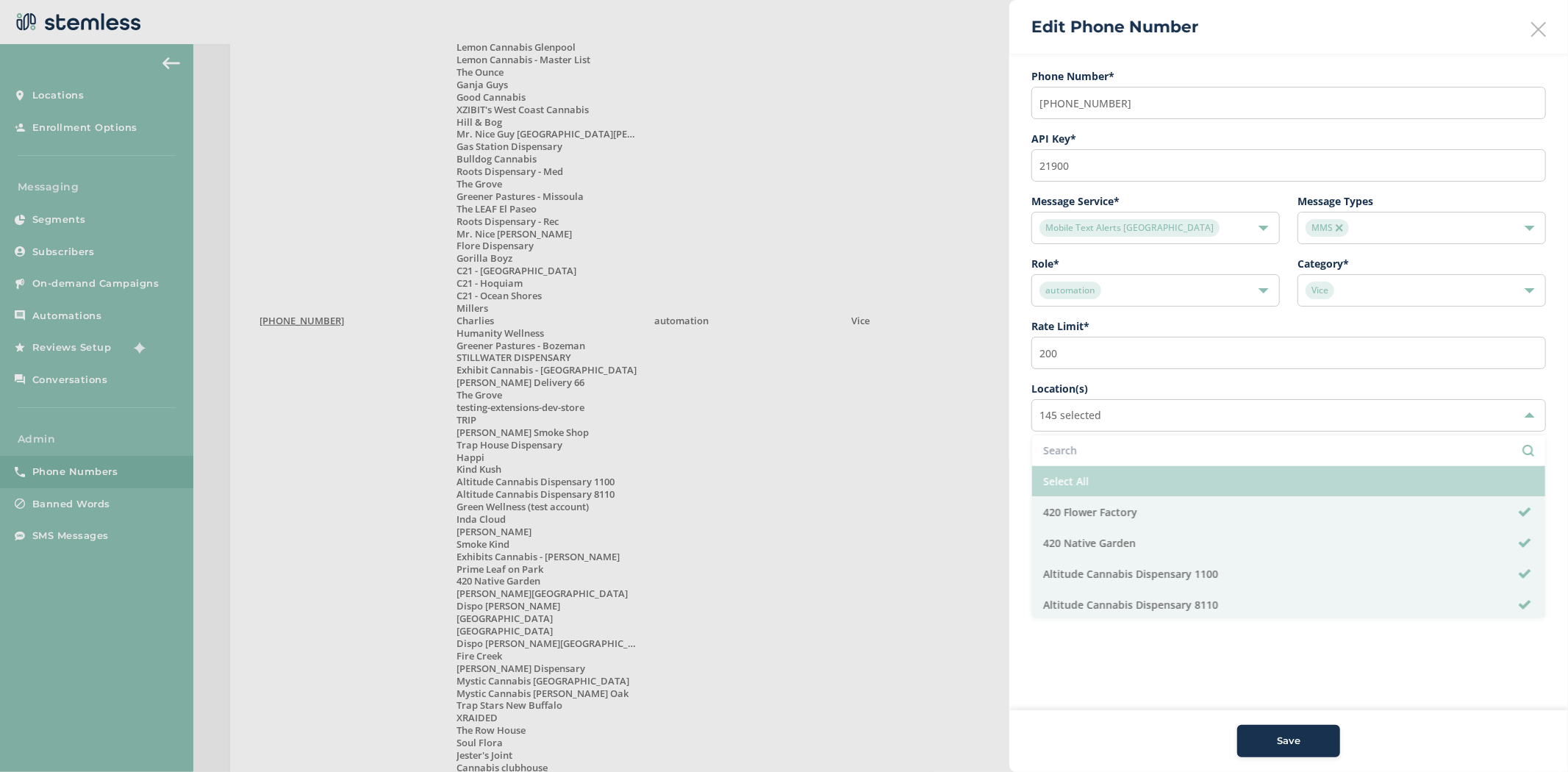
paste input "Shangri-La"
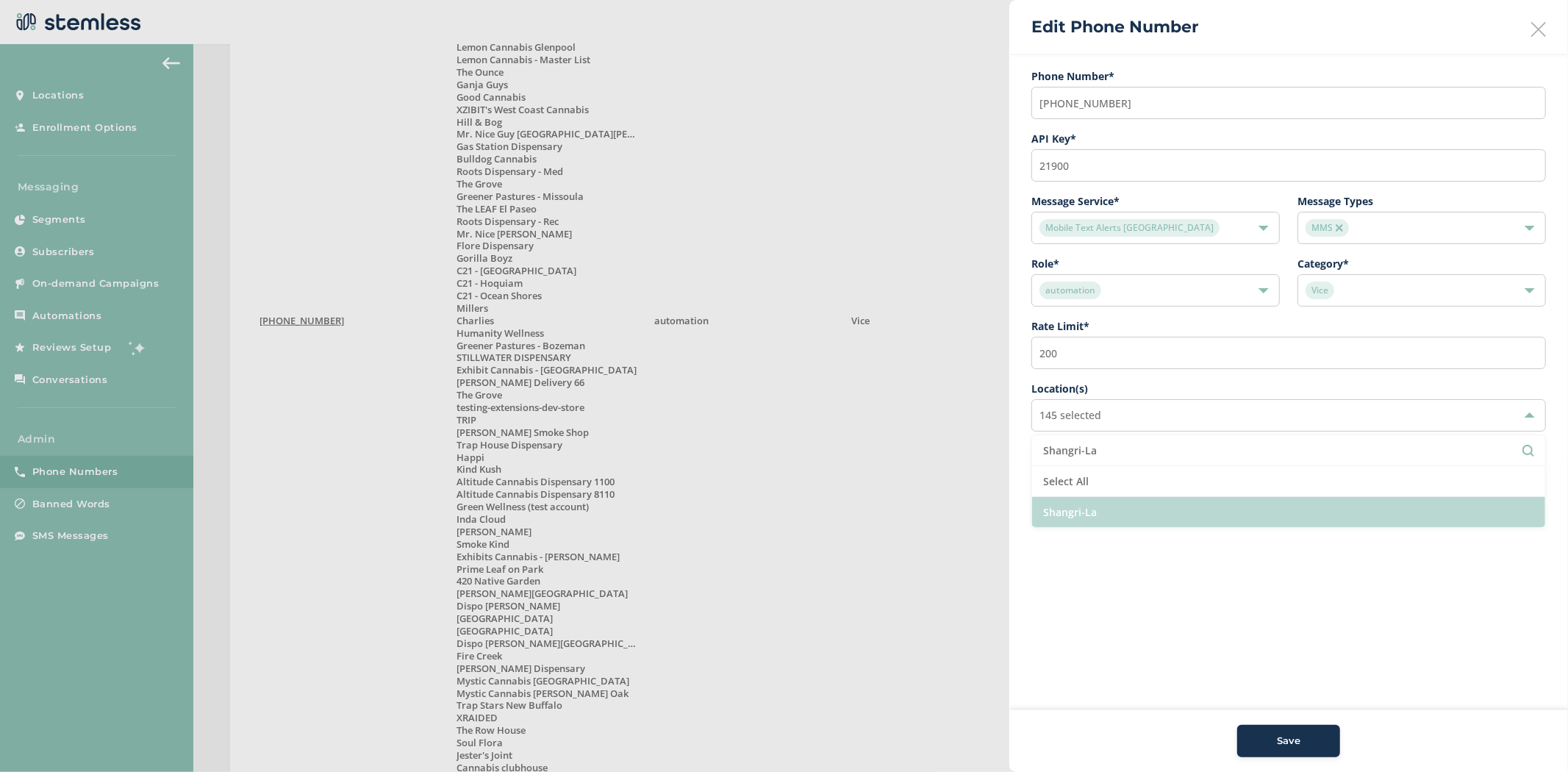
type input "Shangri-La"
click at [1051, 510] on li "Shangri-La" at bounding box center [1288, 512] width 513 height 30
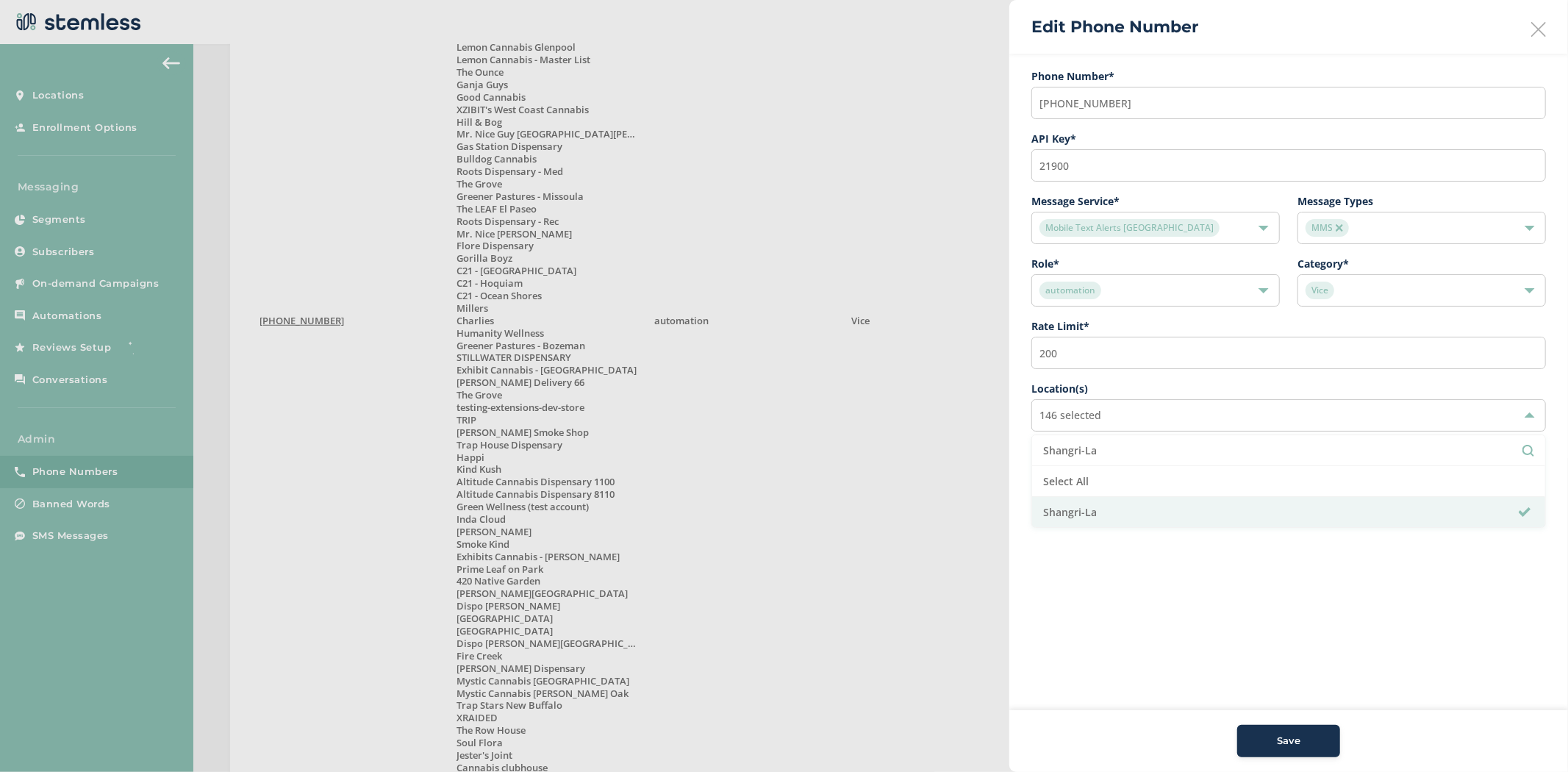
click at [1278, 733] on span "Save" at bounding box center [1288, 741] width 24 height 15
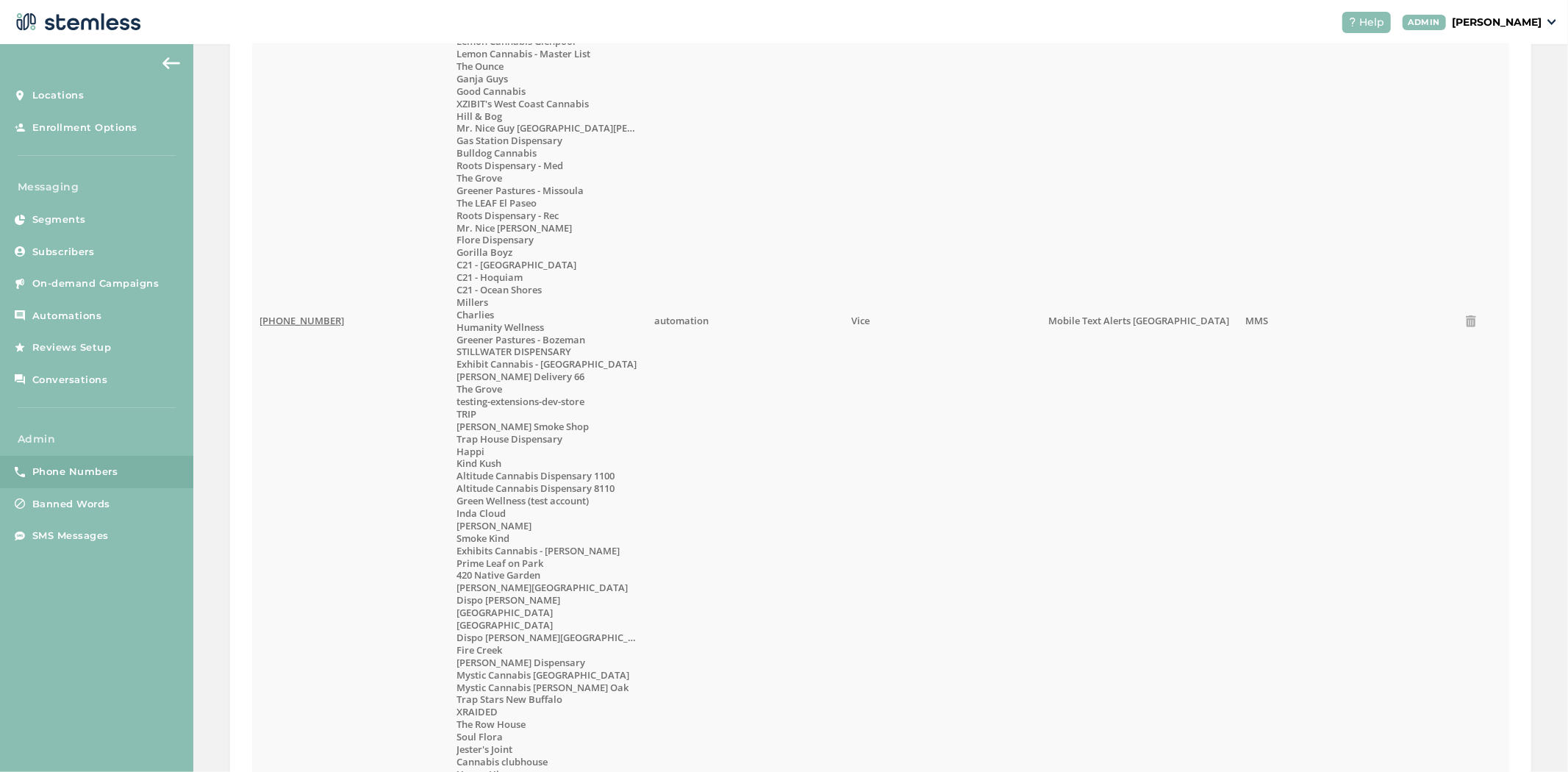
scroll to position [821, 0]
